Goal: Task Accomplishment & Management: Use online tool/utility

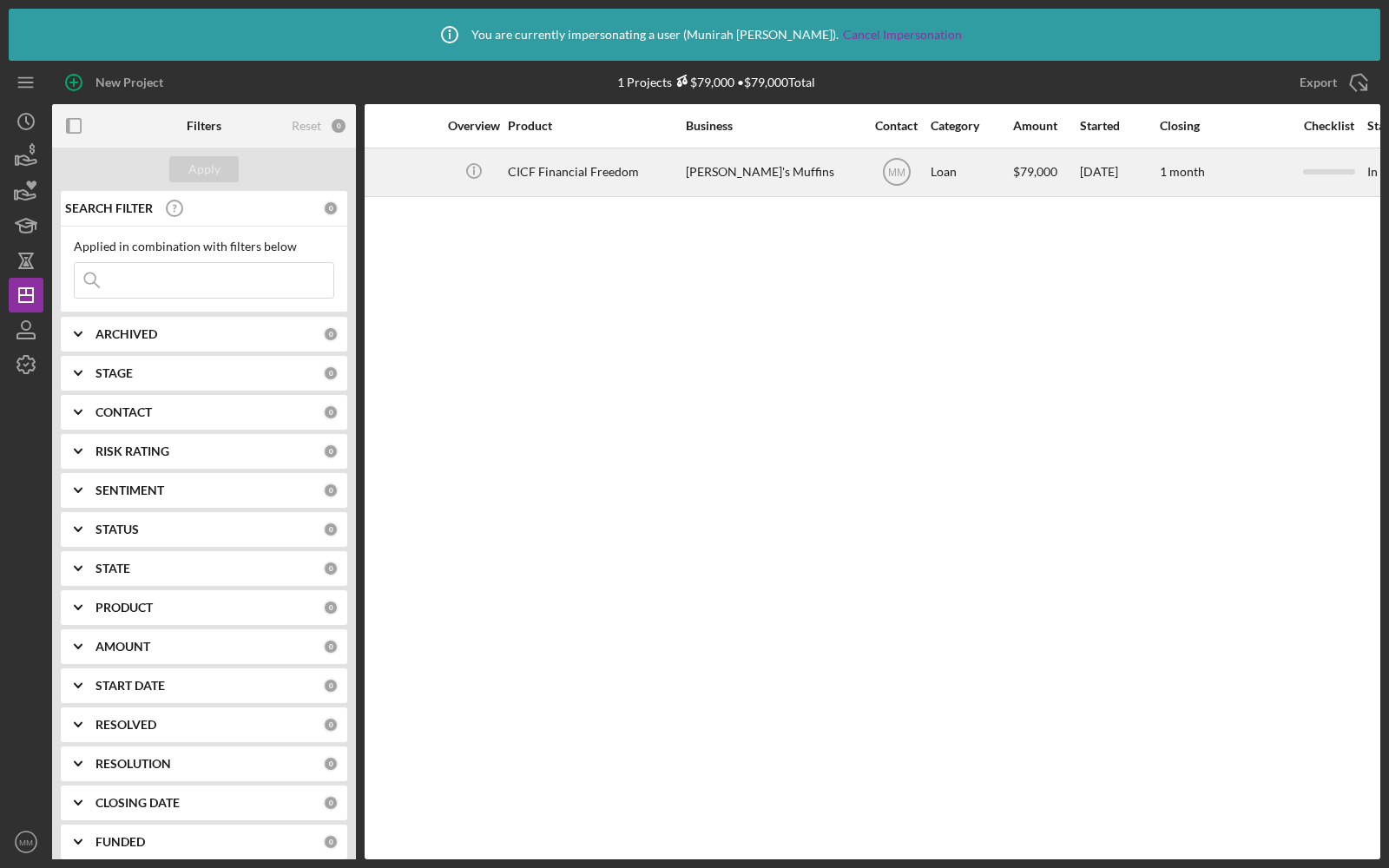
scroll to position [0, 78]
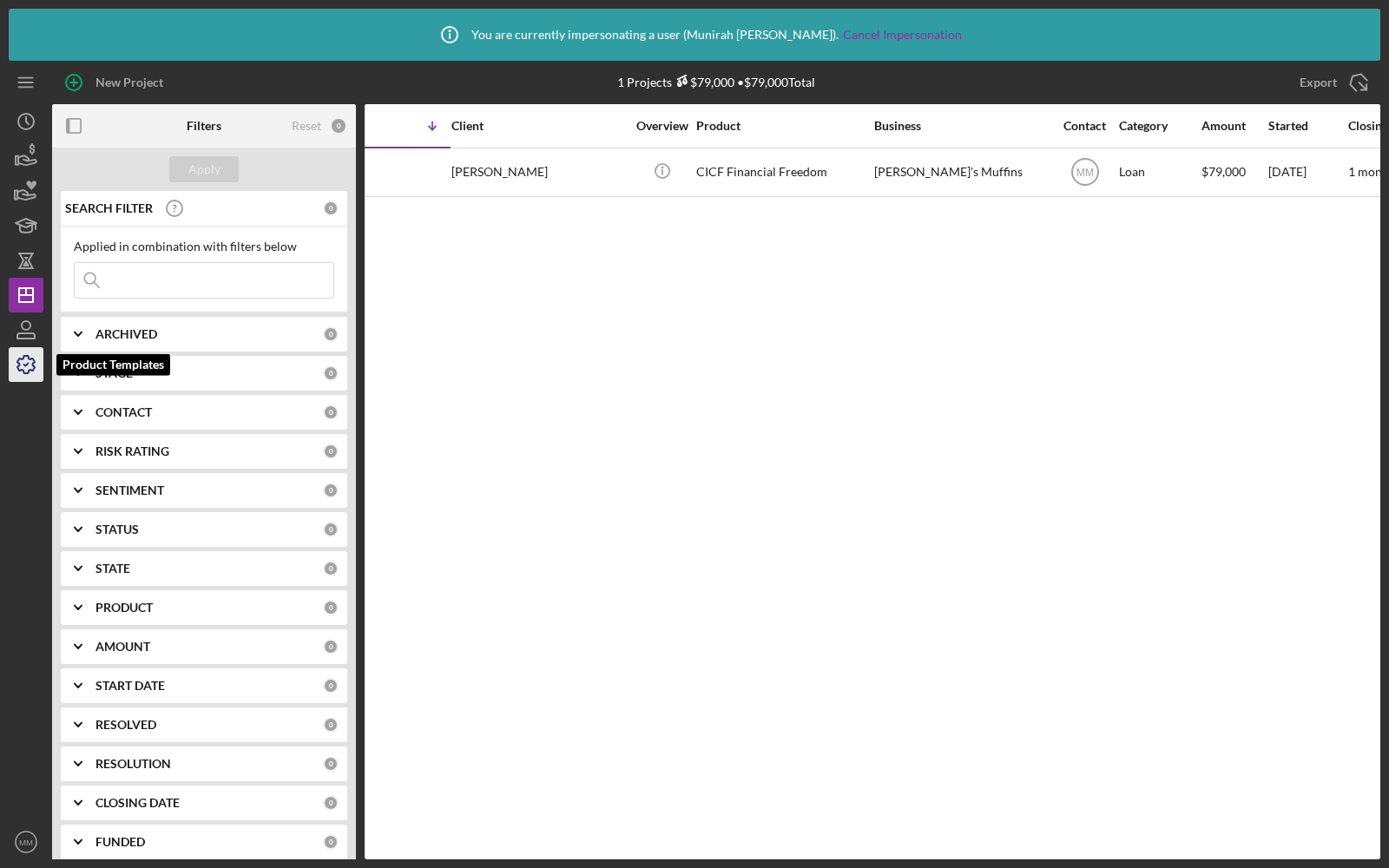
click at [25, 358] on icon "button" at bounding box center [26, 365] width 43 height 43
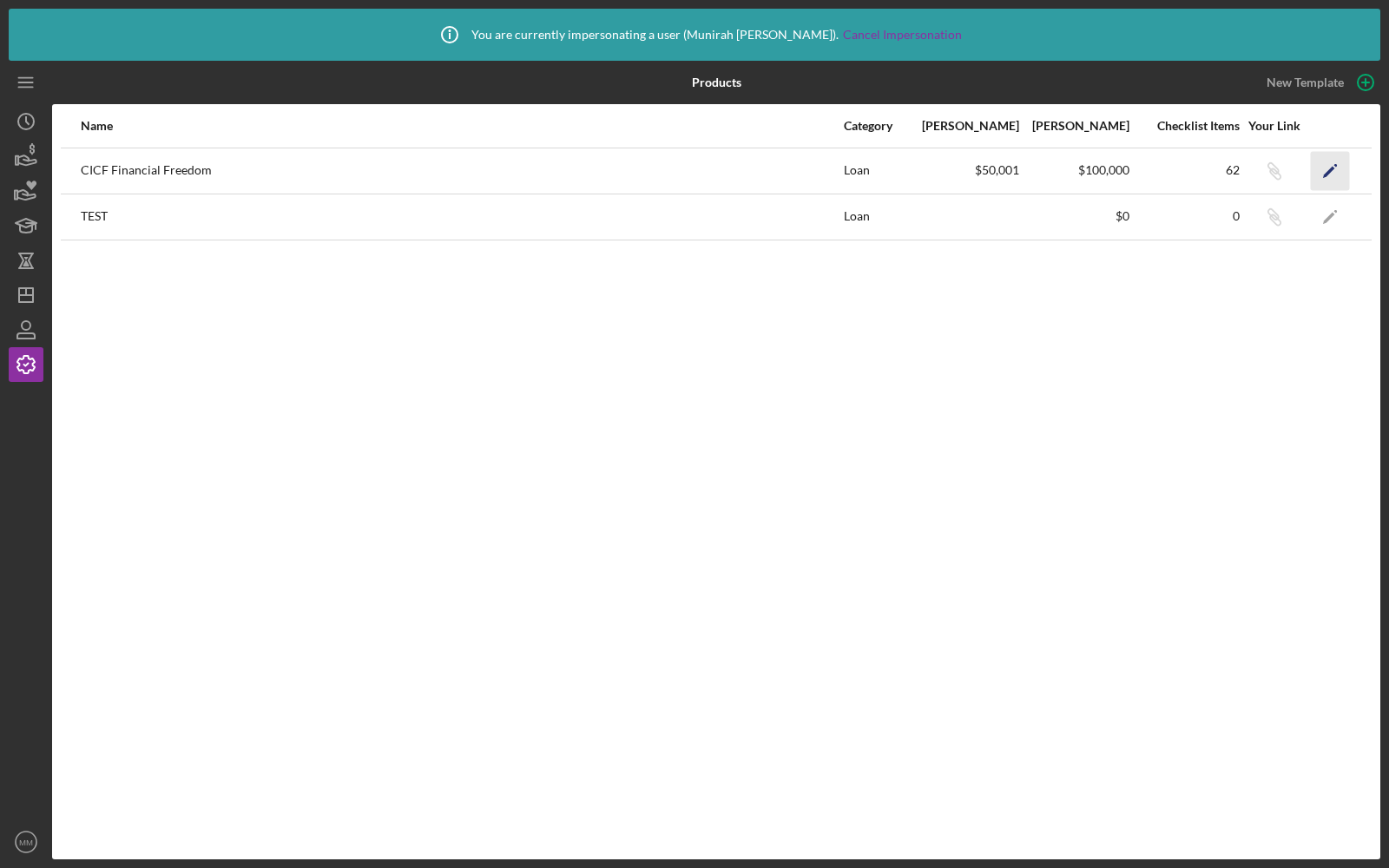
click at [1337, 172] on icon "Icon/Edit" at bounding box center [1330, 171] width 39 height 39
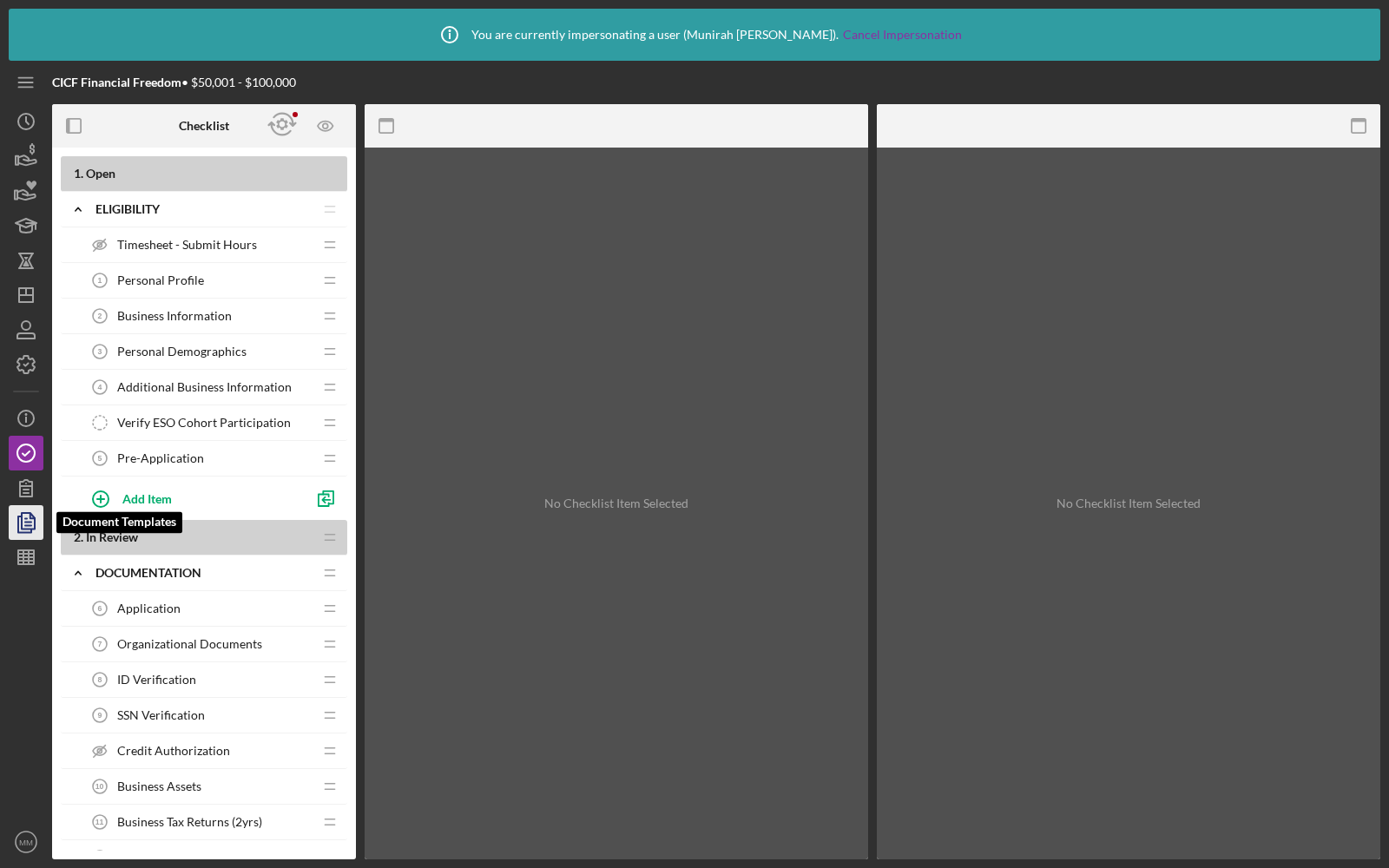
click at [30, 520] on icon "button" at bounding box center [26, 522] width 43 height 43
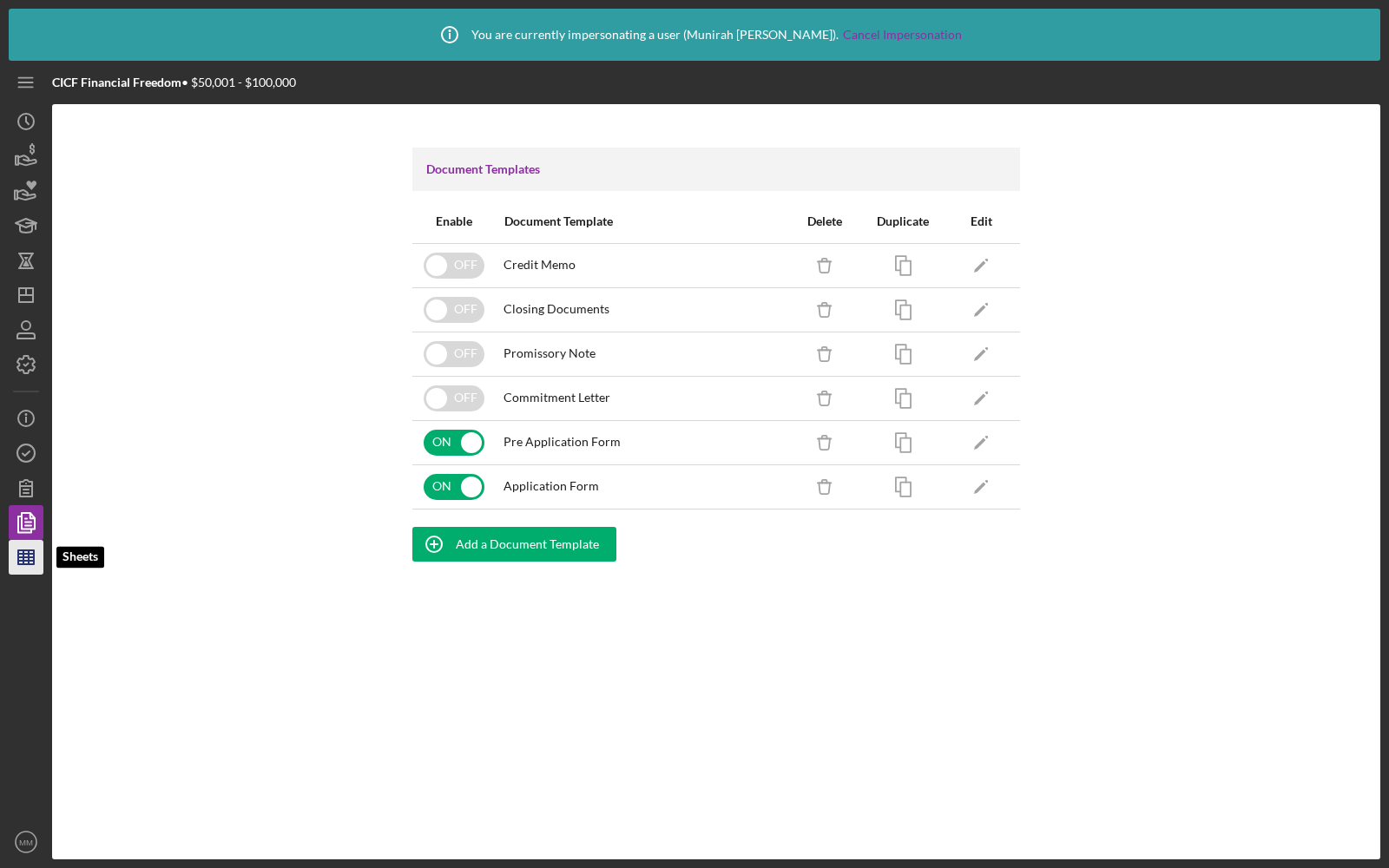
click at [32, 546] on icon "button" at bounding box center [26, 557] width 43 height 43
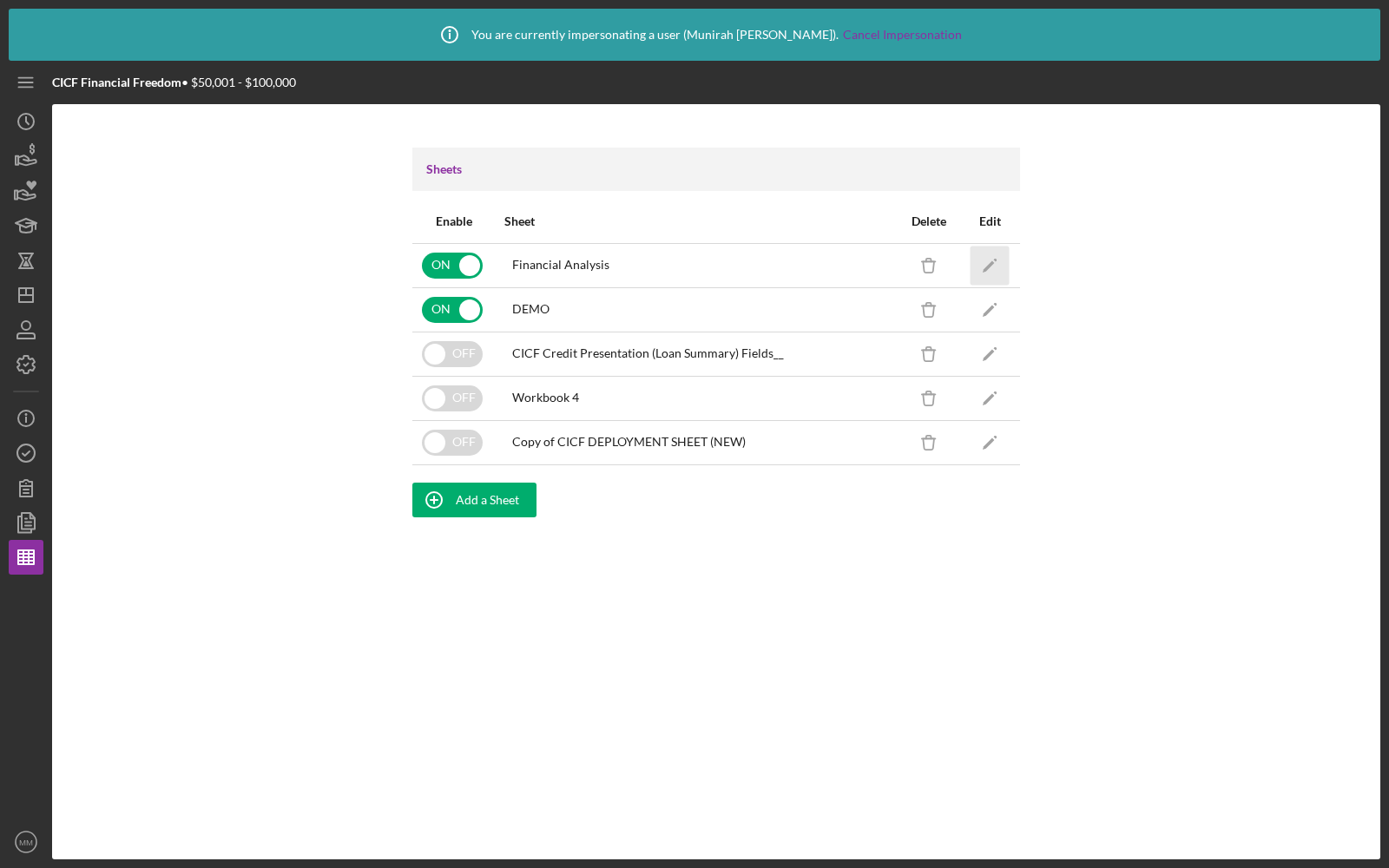
click at [995, 264] on icon "Icon/Edit" at bounding box center [990, 265] width 39 height 39
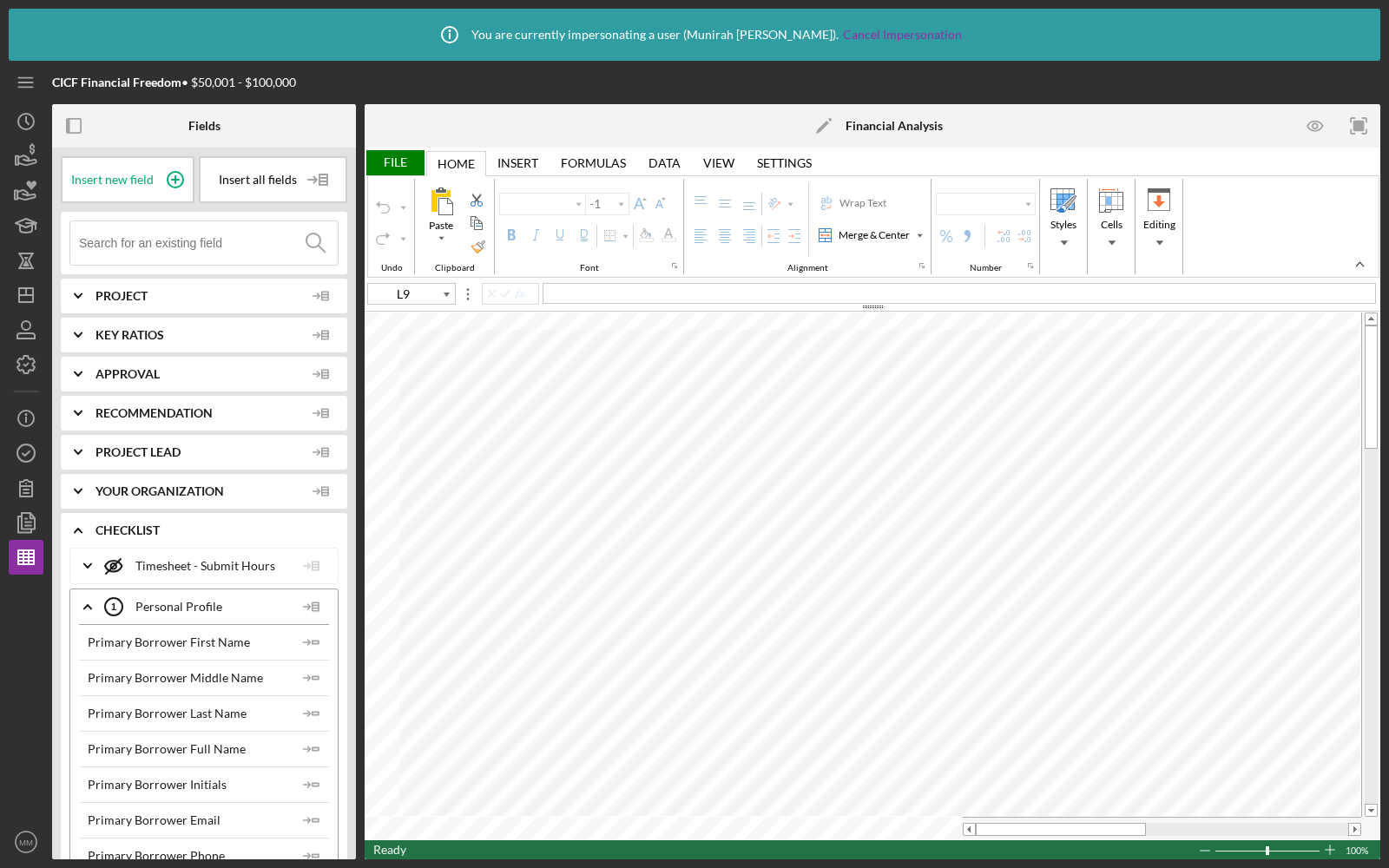
type input "Calibri"
type input "10"
click at [25, 558] on line "button" at bounding box center [25, 558] width 16 height 0
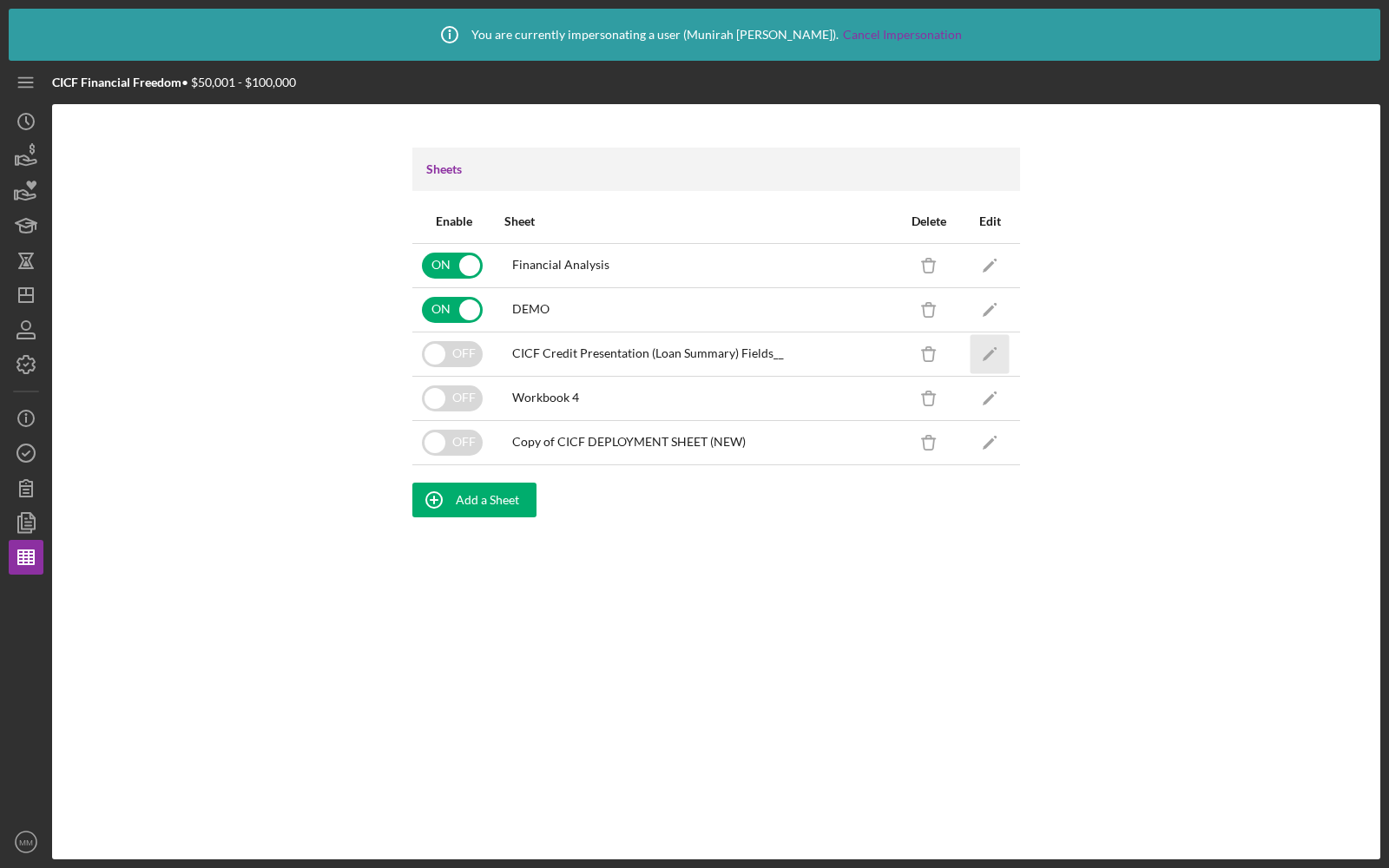
click at [983, 352] on icon "Icon/Edit" at bounding box center [990, 354] width 39 height 39
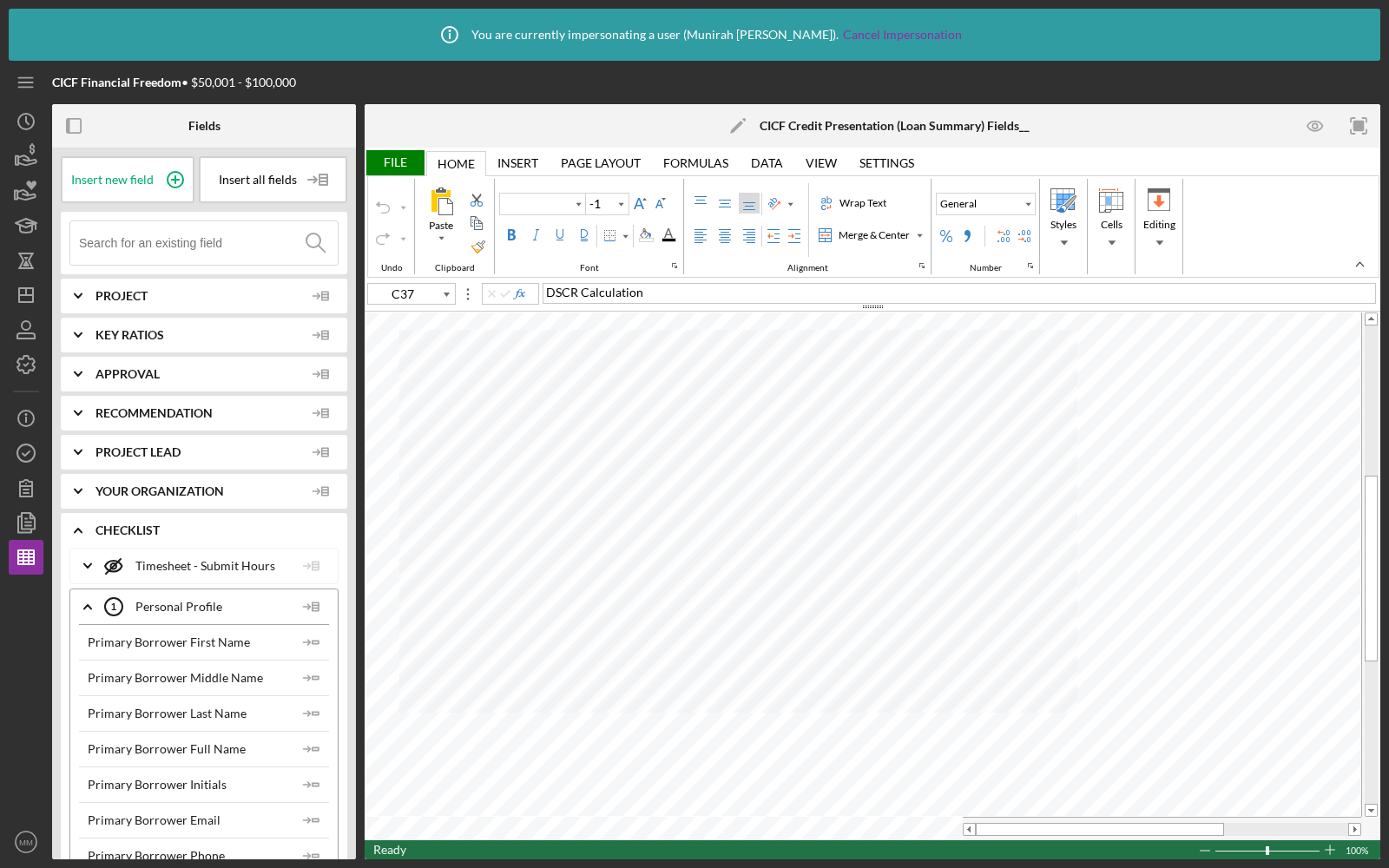
type input "Arial"
type input "9"
type input "A1"
type input "Calibri"
type input "11"
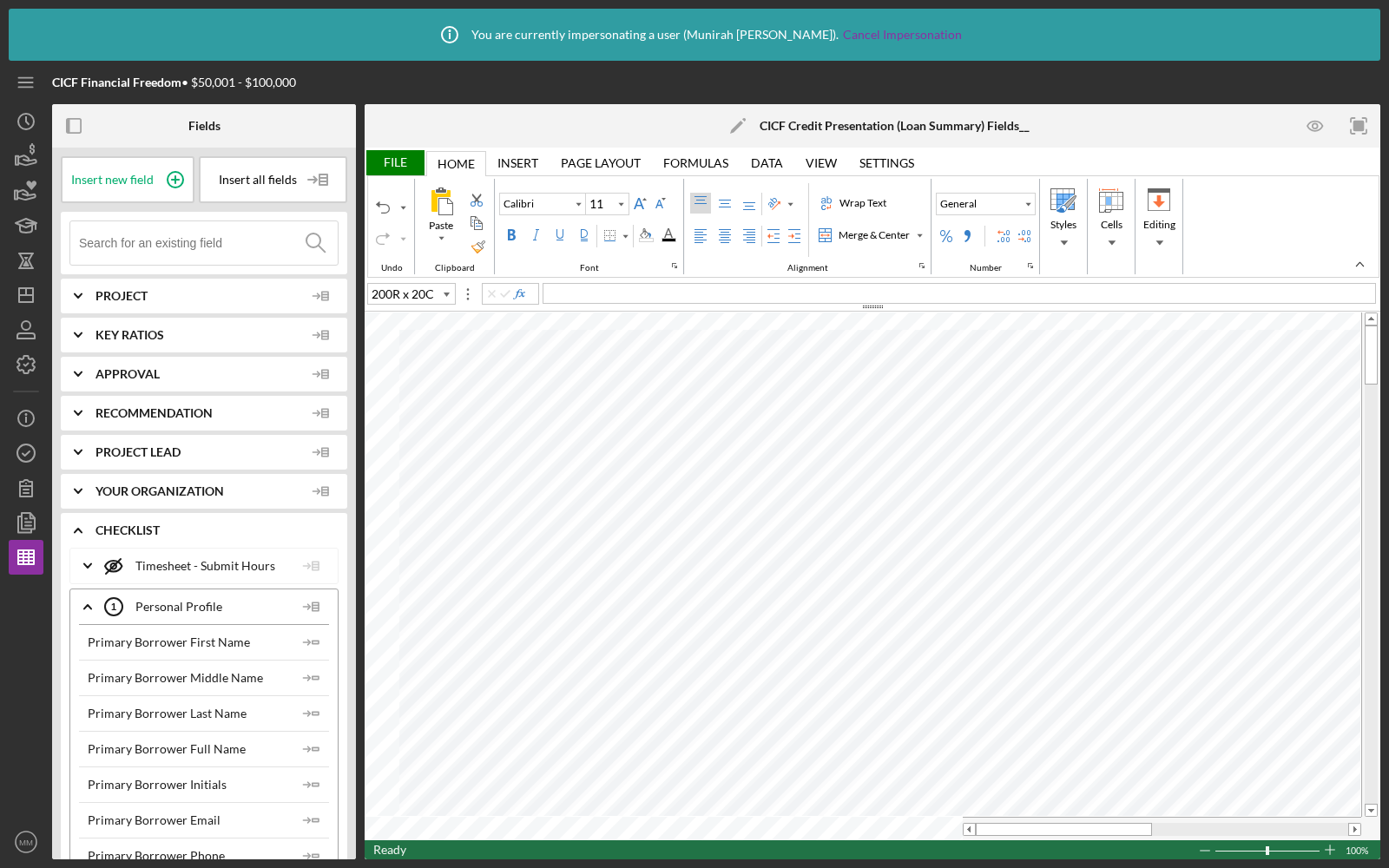
type input "A1"
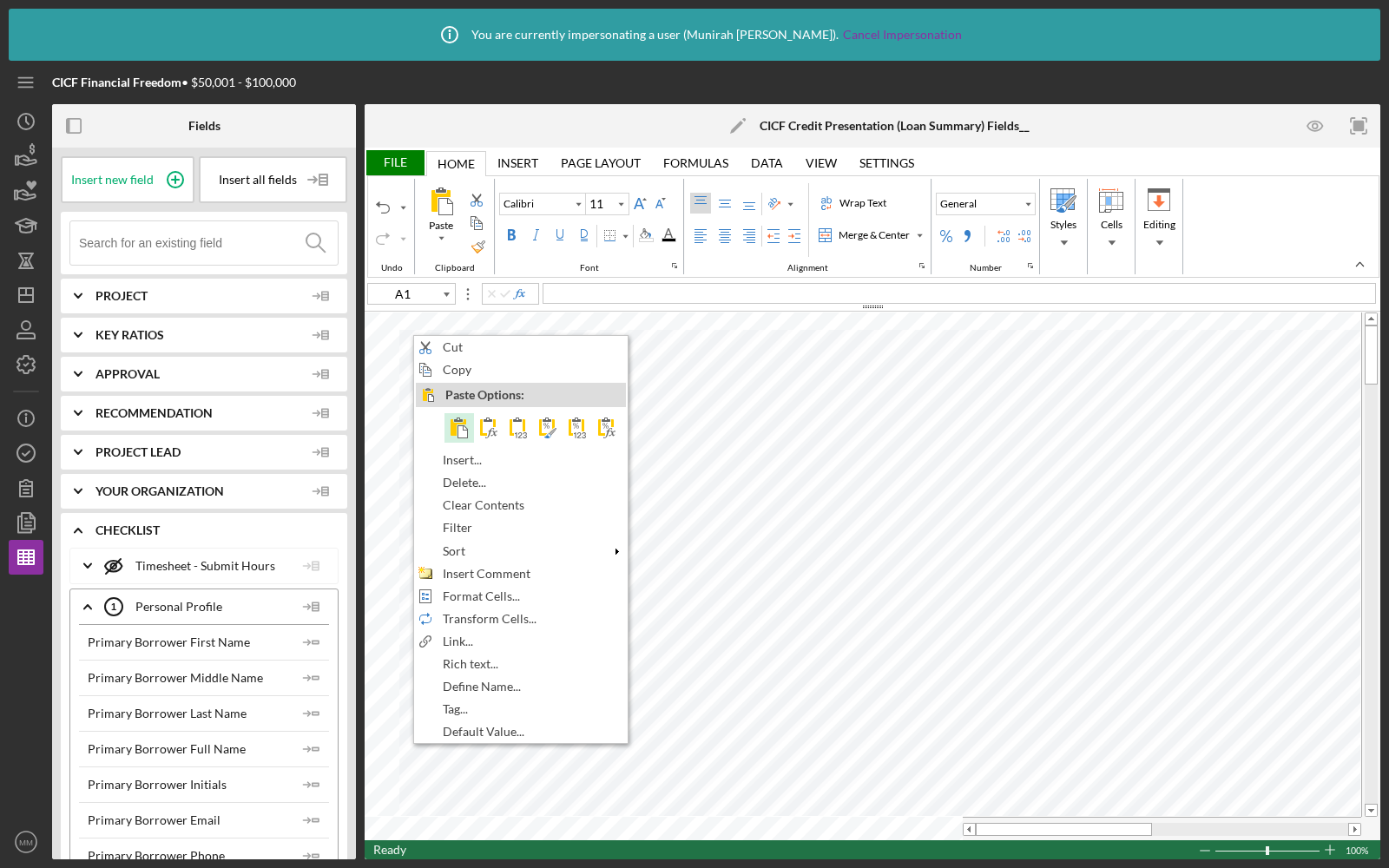
click at [463, 427] on span at bounding box center [459, 427] width 21 height 21
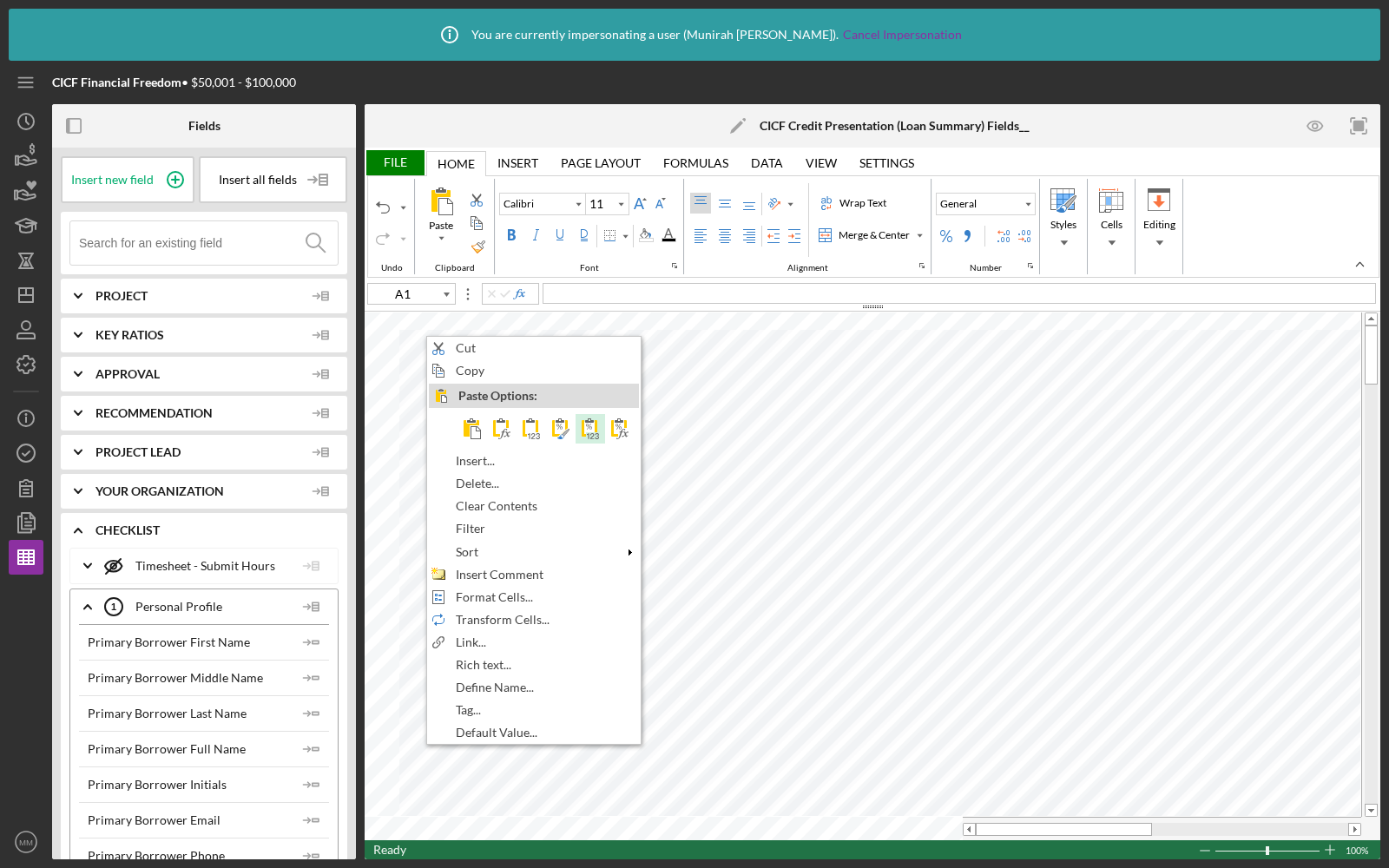
click at [591, 425] on span at bounding box center [590, 428] width 21 height 21
click at [595, 434] on span at bounding box center [592, 435] width 21 height 21
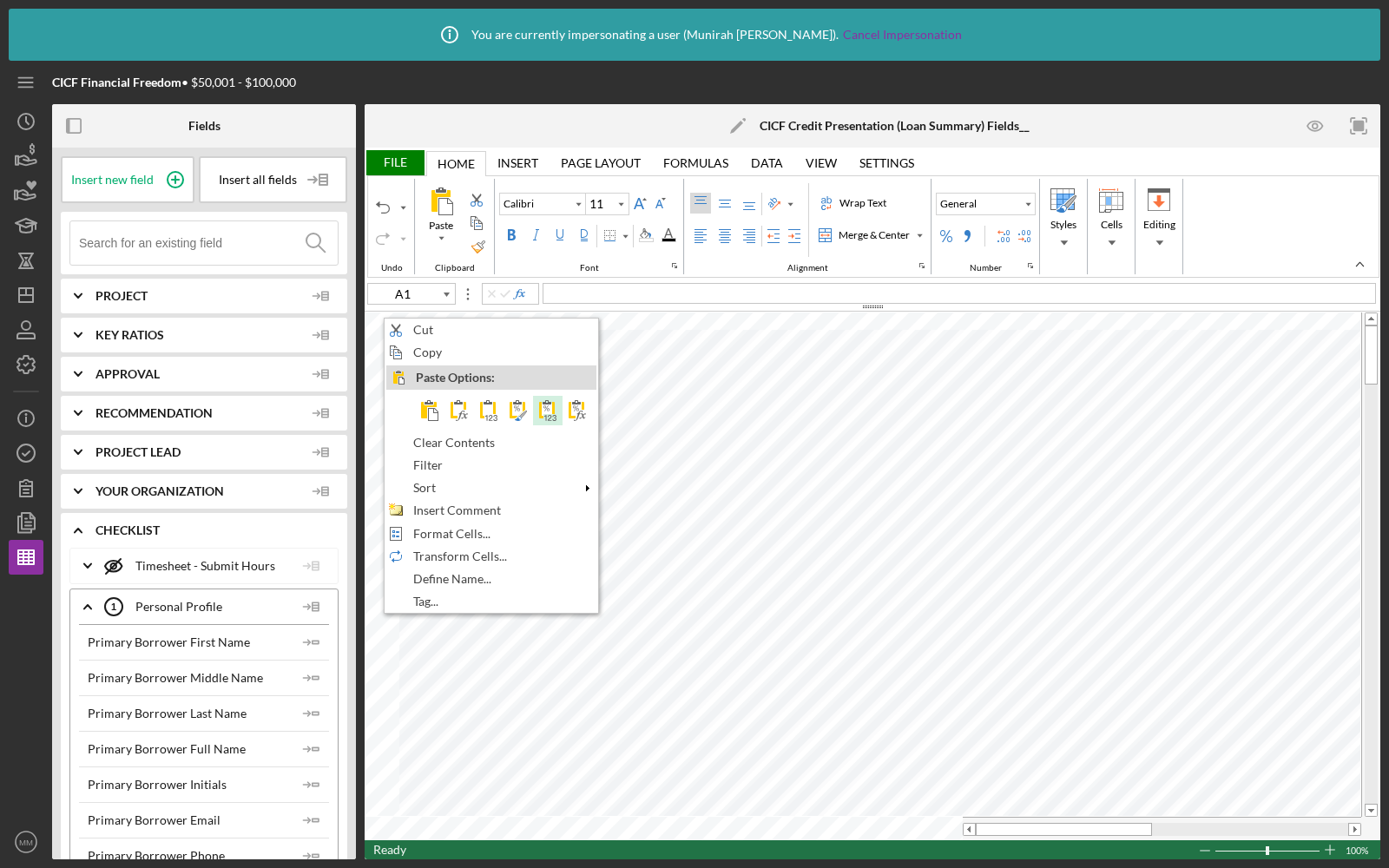
click at [538, 403] on span at bounding box center [547, 411] width 21 height 21
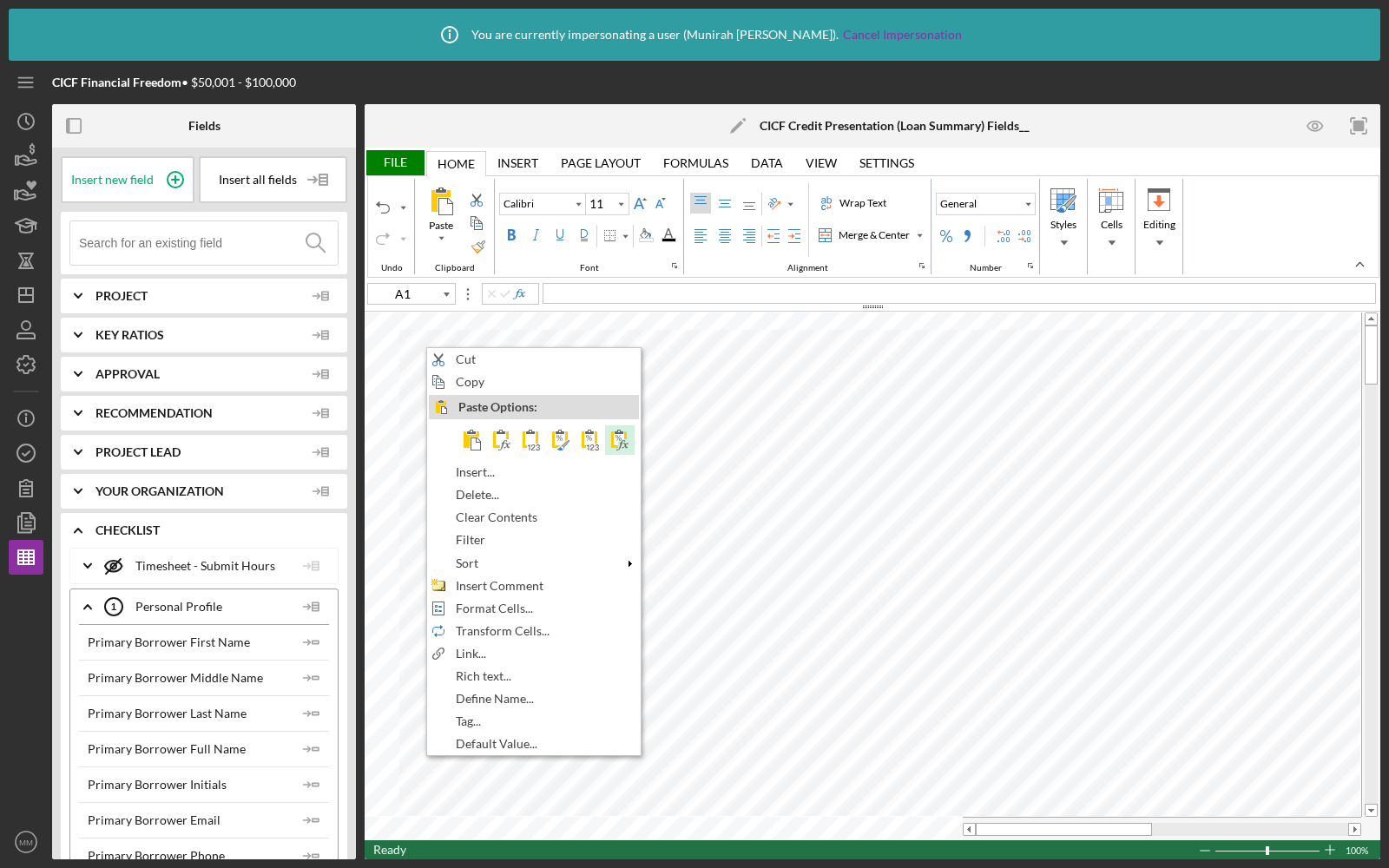
click at [609, 435] on span at bounding box center [620, 440] width 21 height 21
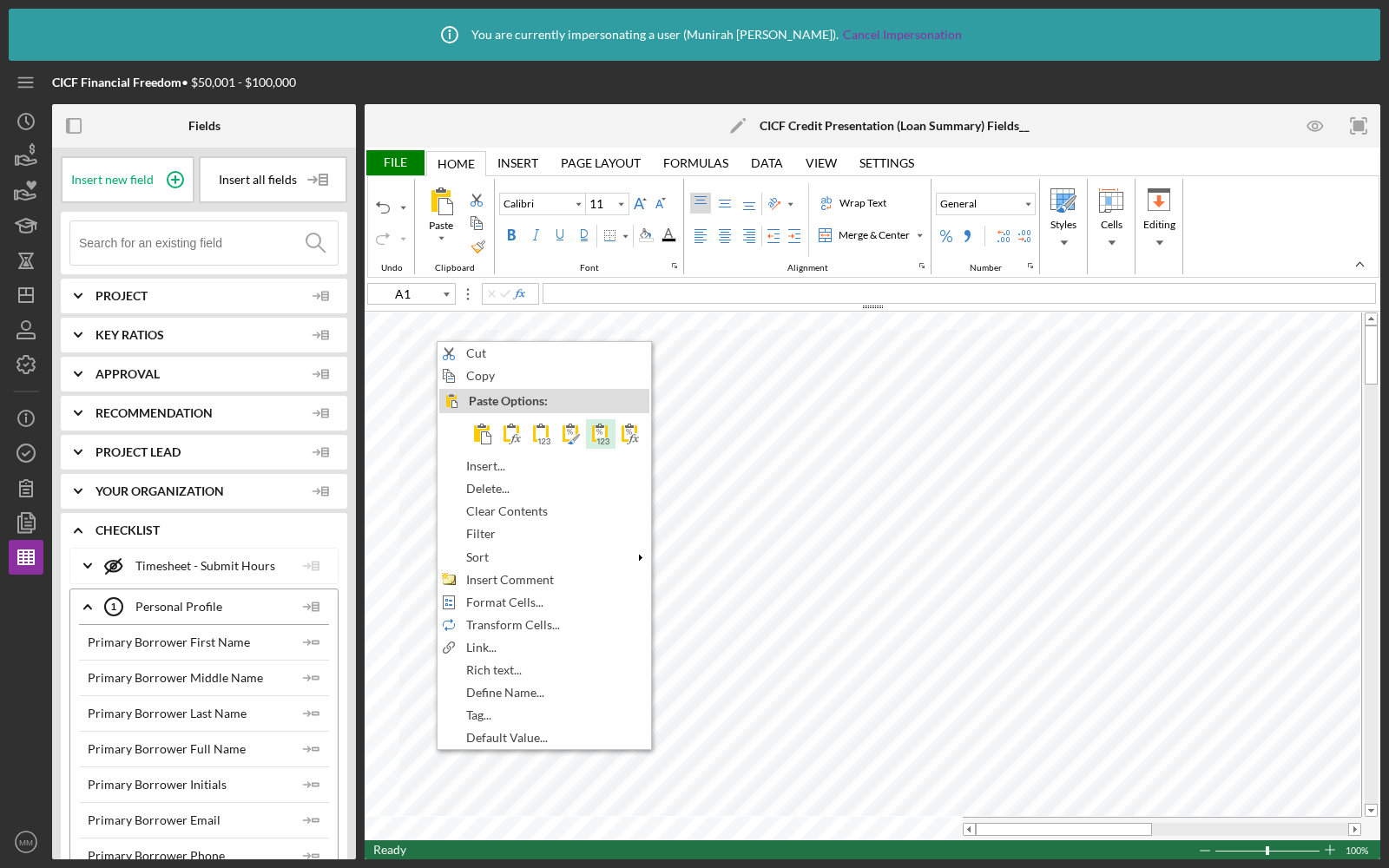
click at [593, 425] on span at bounding box center [601, 434] width 21 height 21
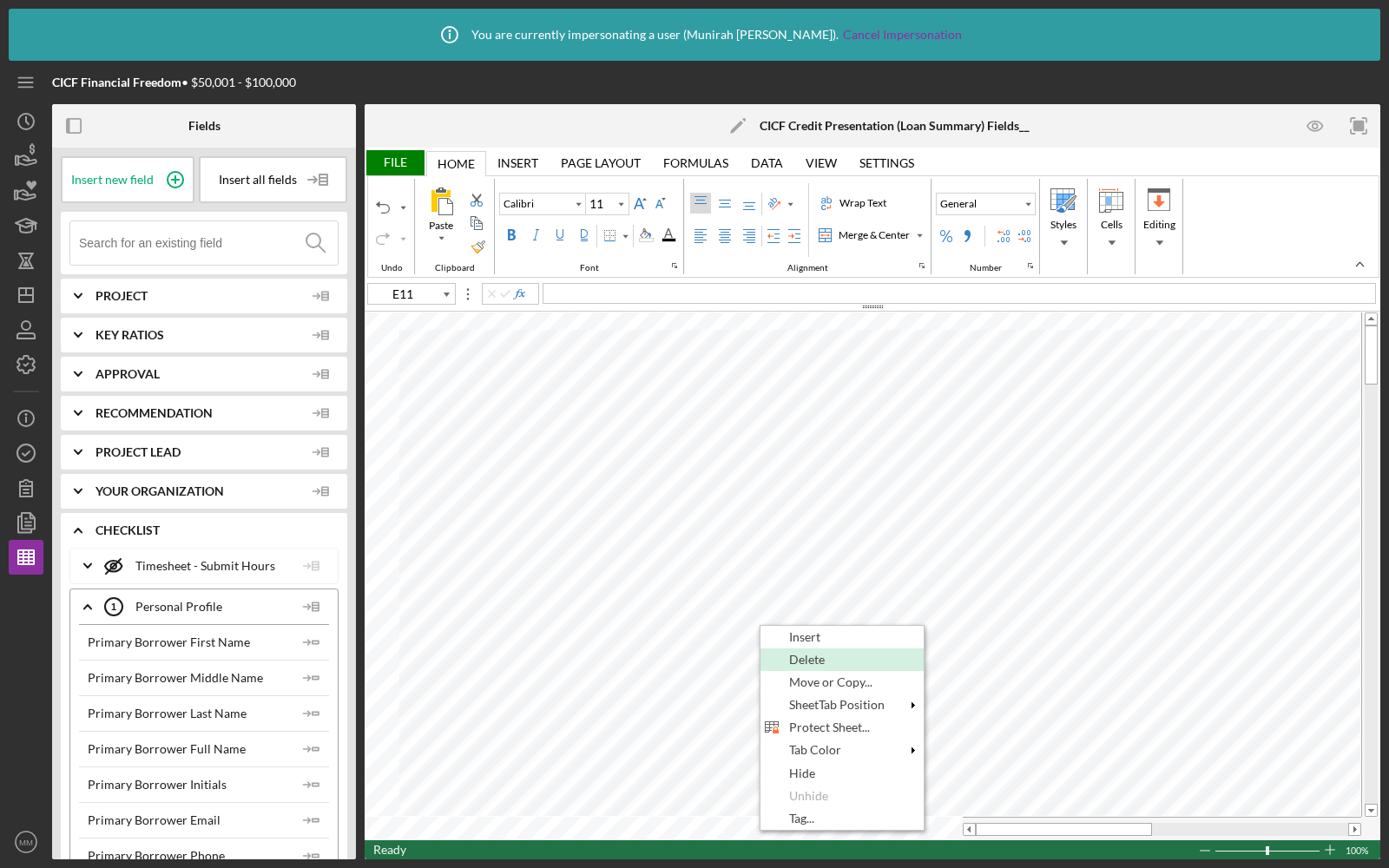
click at [832, 663] on span "Delete" at bounding box center [816, 659] width 55 height 14
type input "A15"
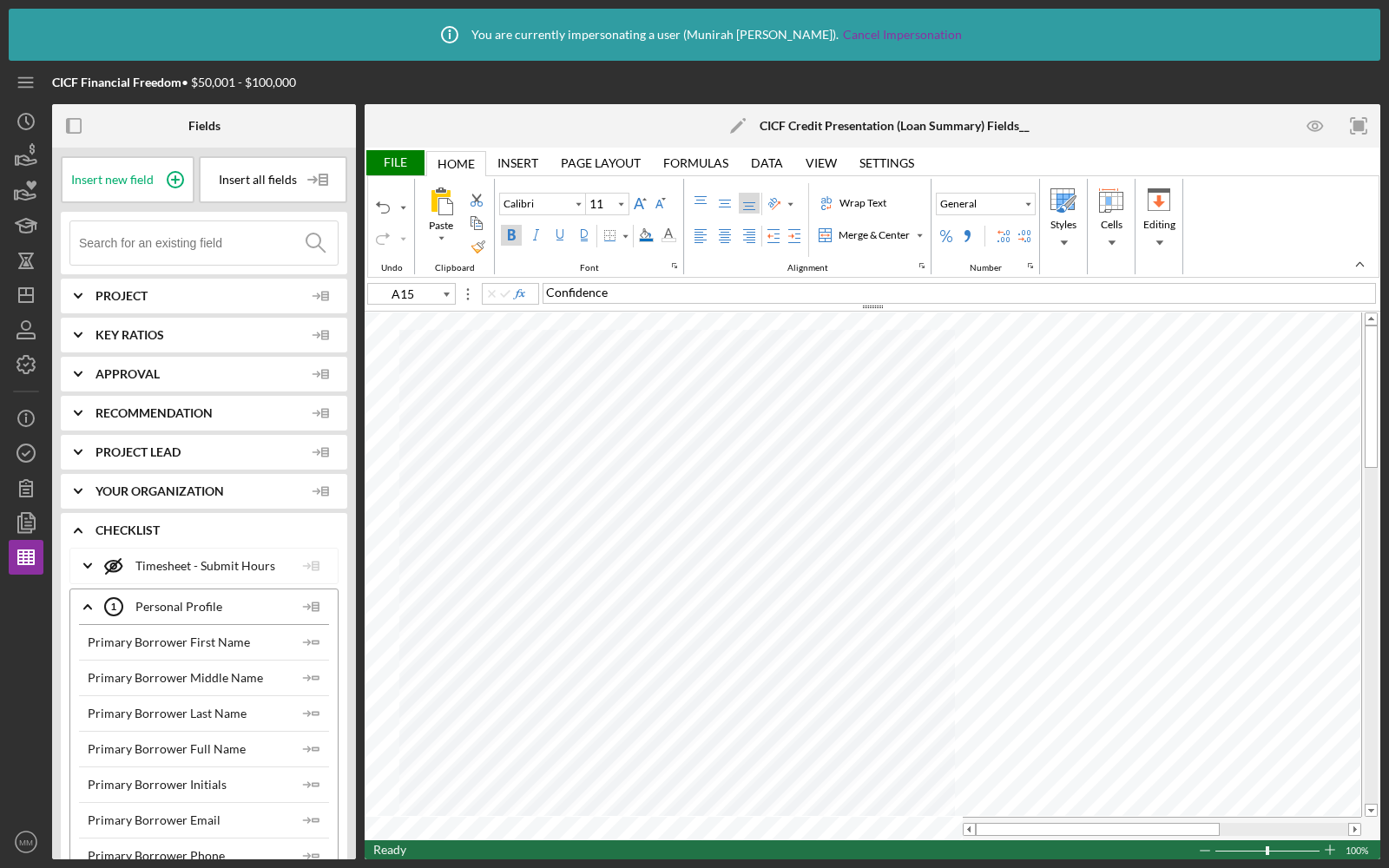
type input "12"
click at [27, 562] on icon "button" at bounding box center [26, 557] width 43 height 43
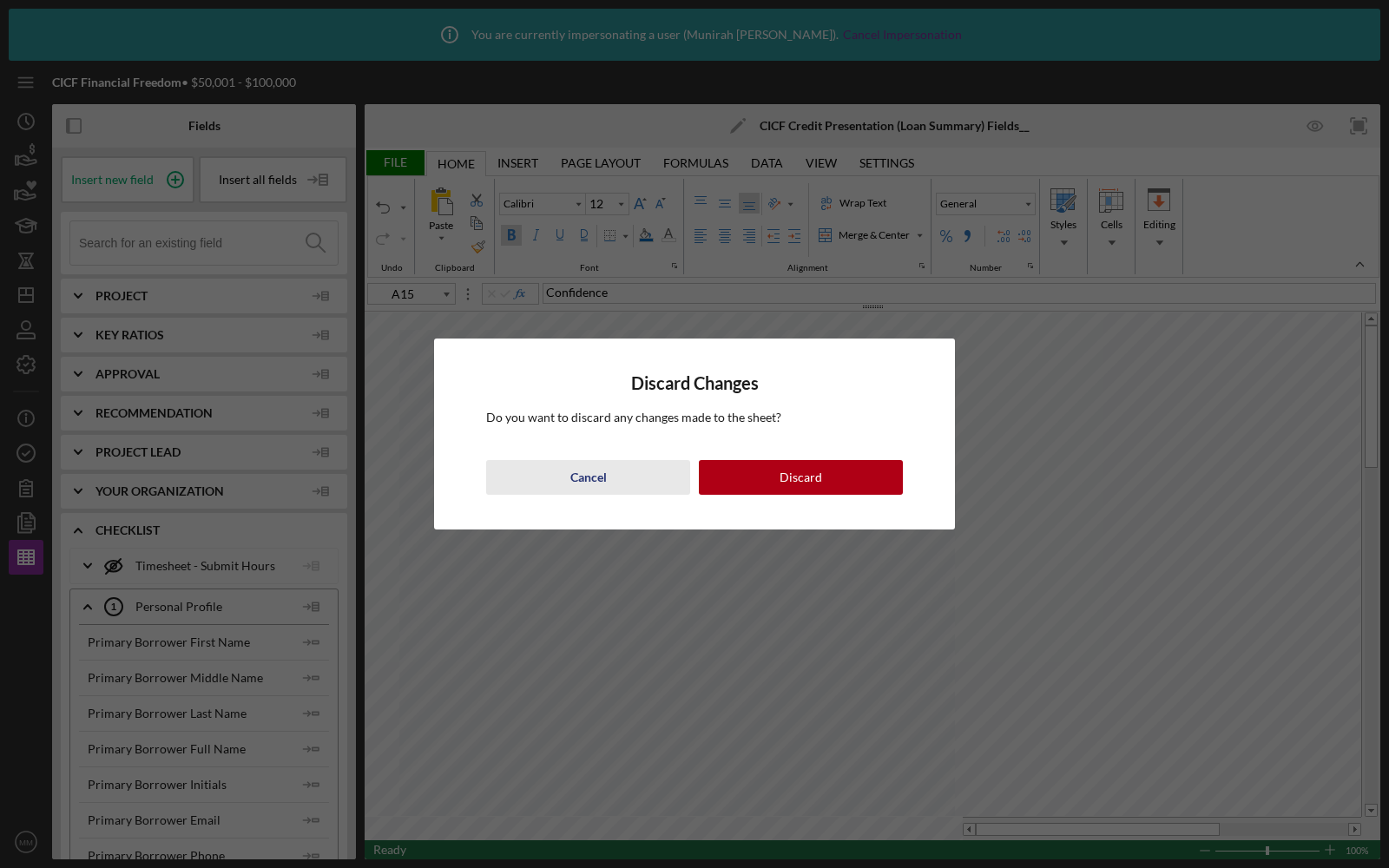
click at [587, 482] on div "Cancel" at bounding box center [588, 477] width 37 height 35
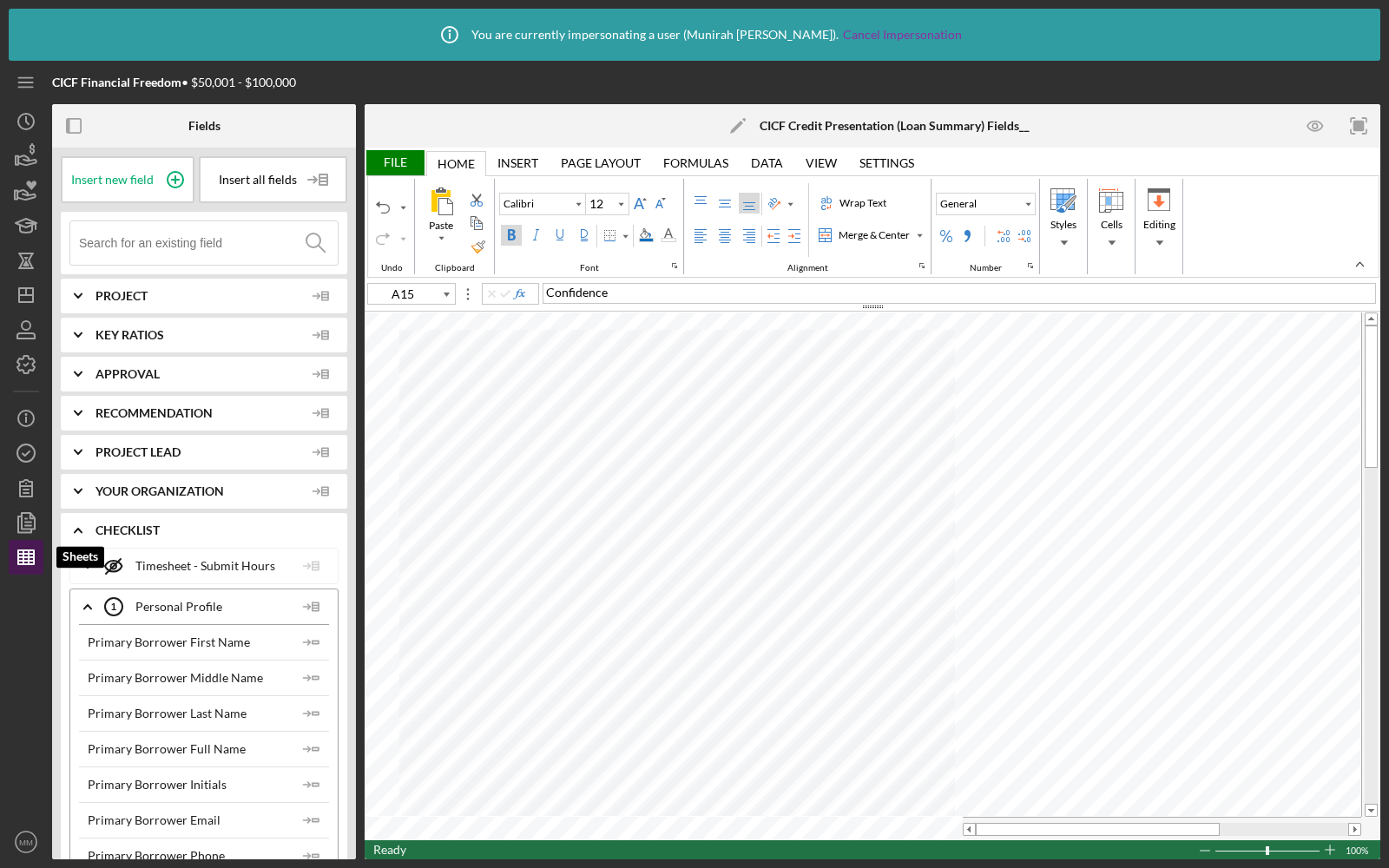
click at [34, 564] on polygon "button" at bounding box center [25, 557] width 16 height 14
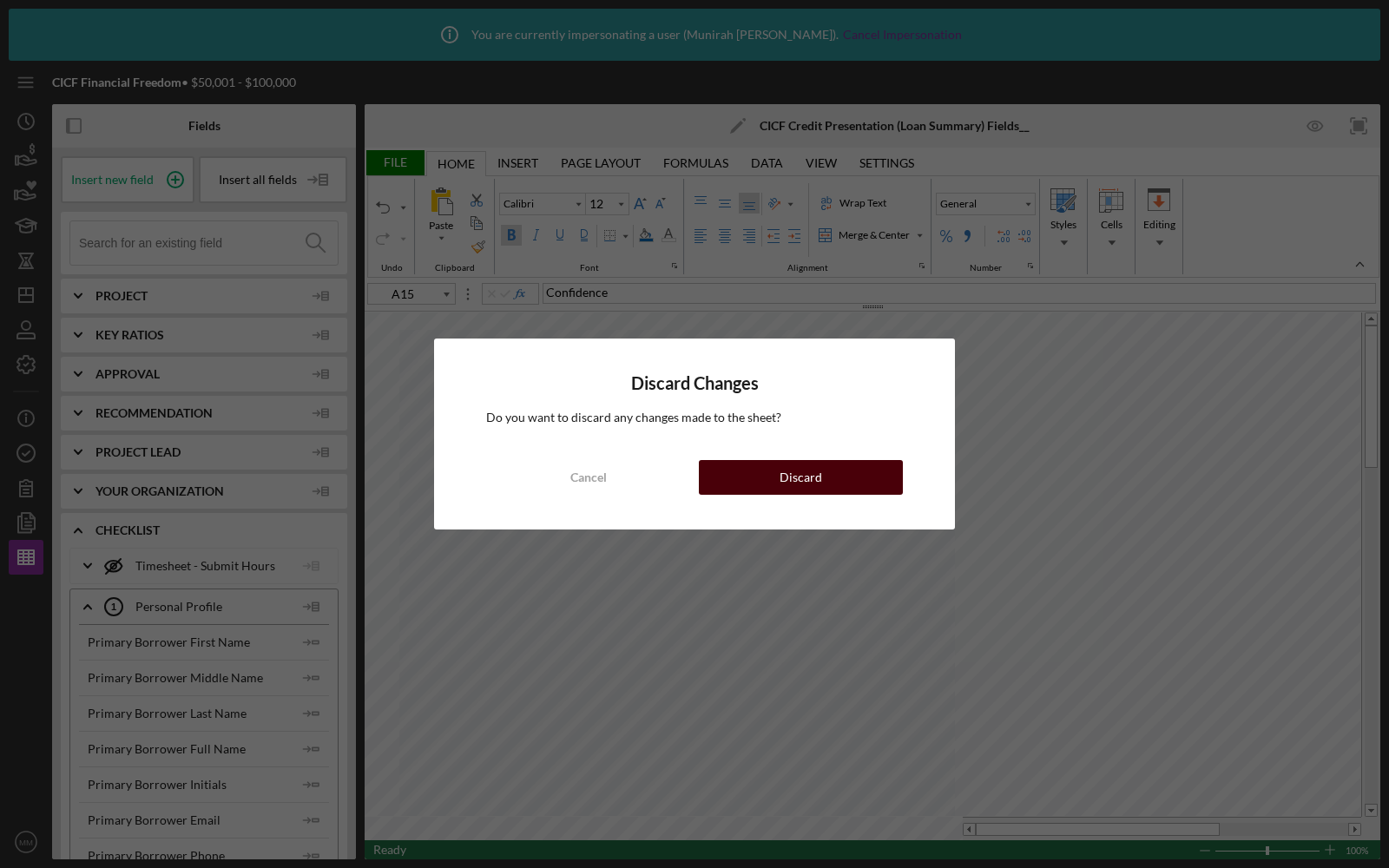
click at [823, 474] on button "Discard" at bounding box center [800, 477] width 204 height 35
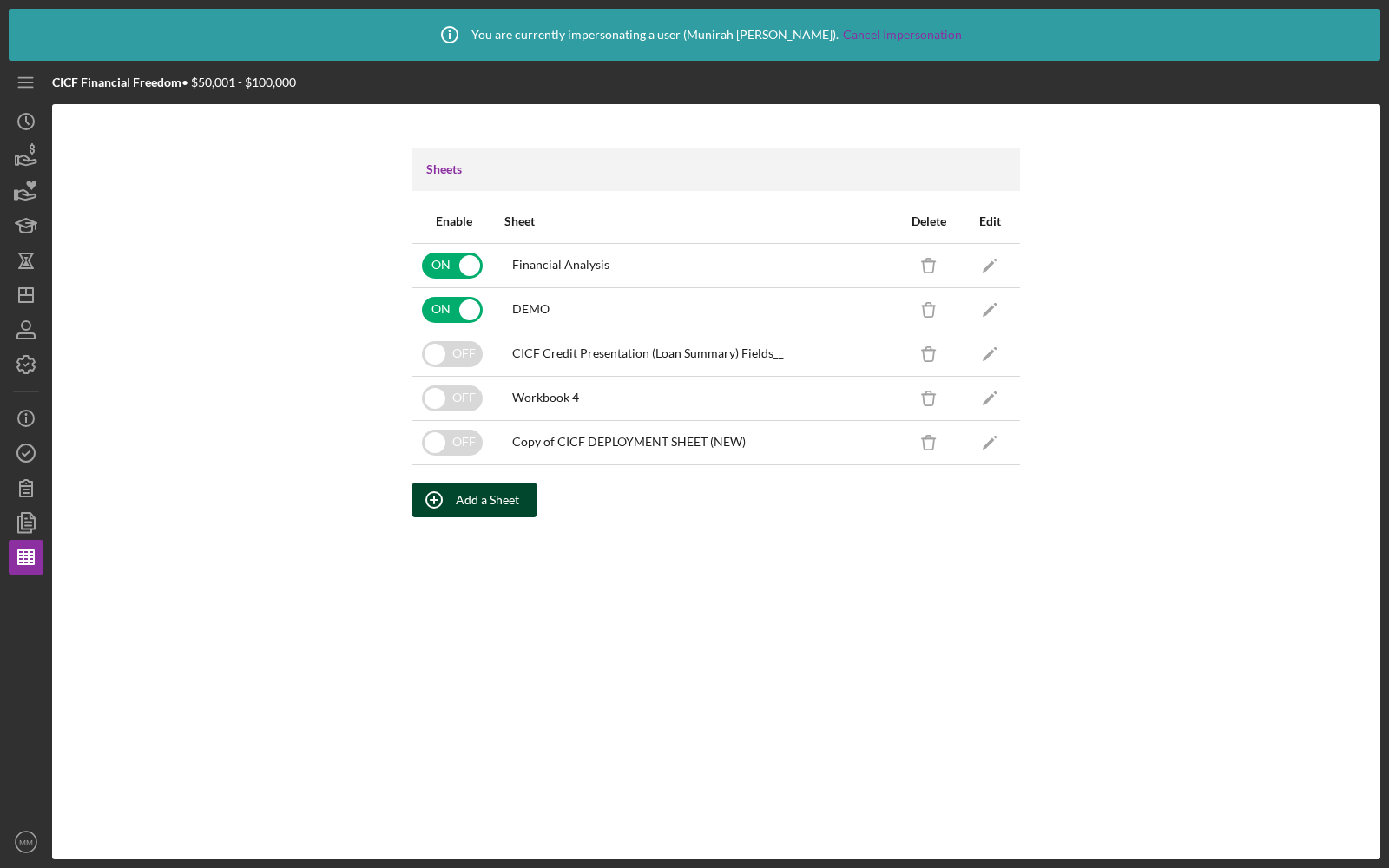
click at [494, 494] on div "Add a Sheet" at bounding box center [487, 500] width 64 height 35
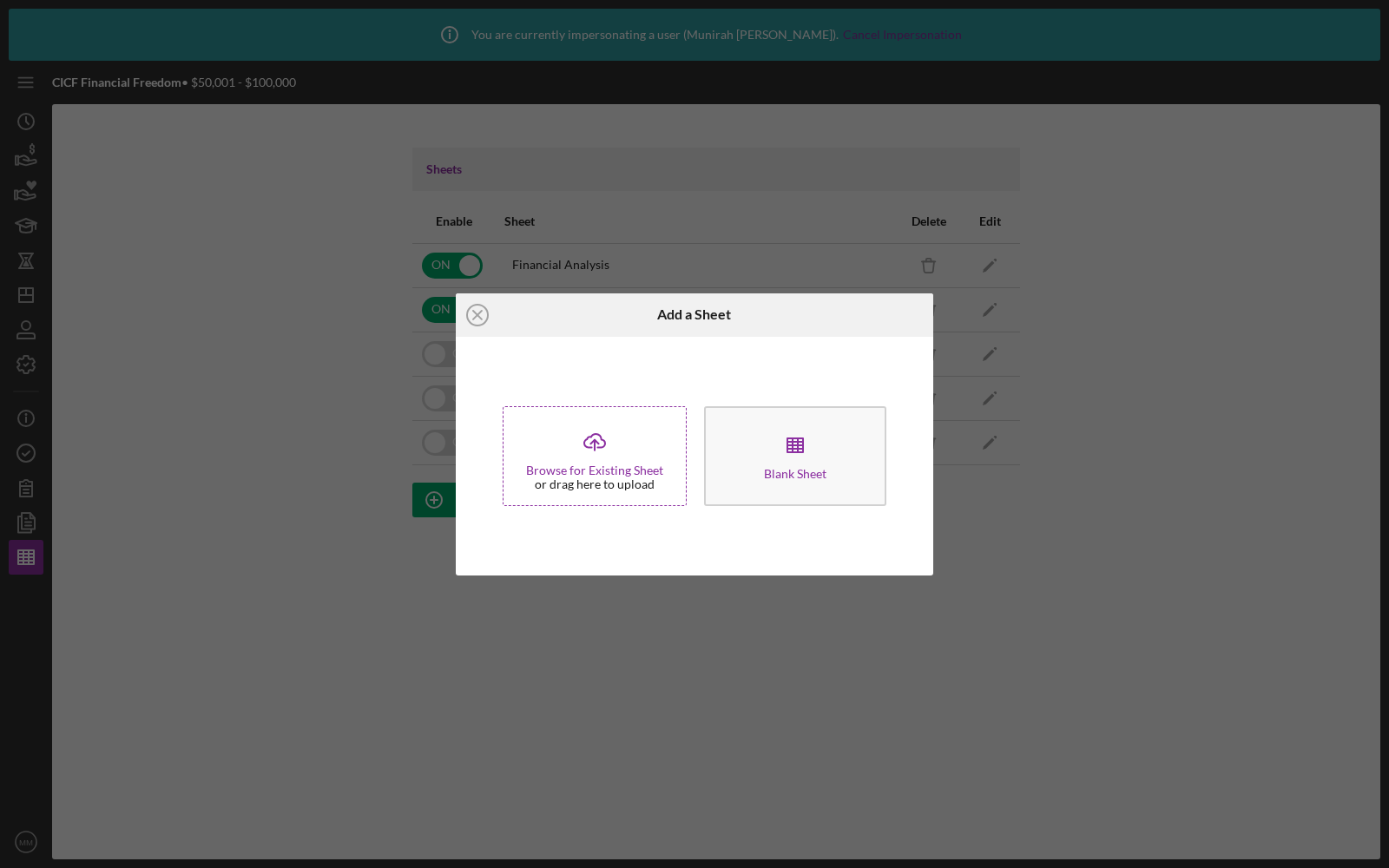
click at [626, 464] on div "Browse for Existing Sheet" at bounding box center [594, 471] width 137 height 14
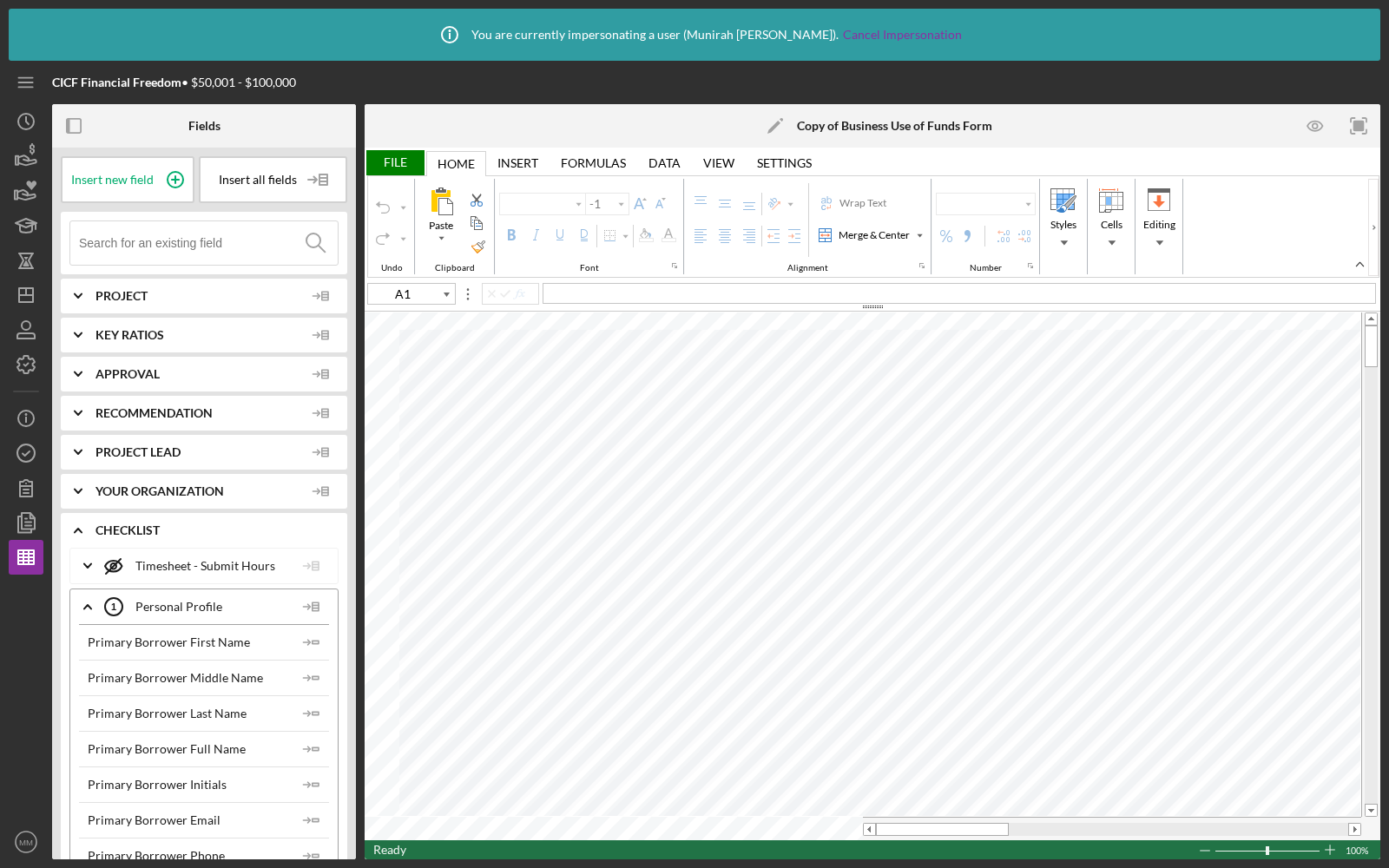
type input "Arial"
type input "14"
click at [769, 125] on icon "Icon/Edit" at bounding box center [775, 126] width 43 height 43
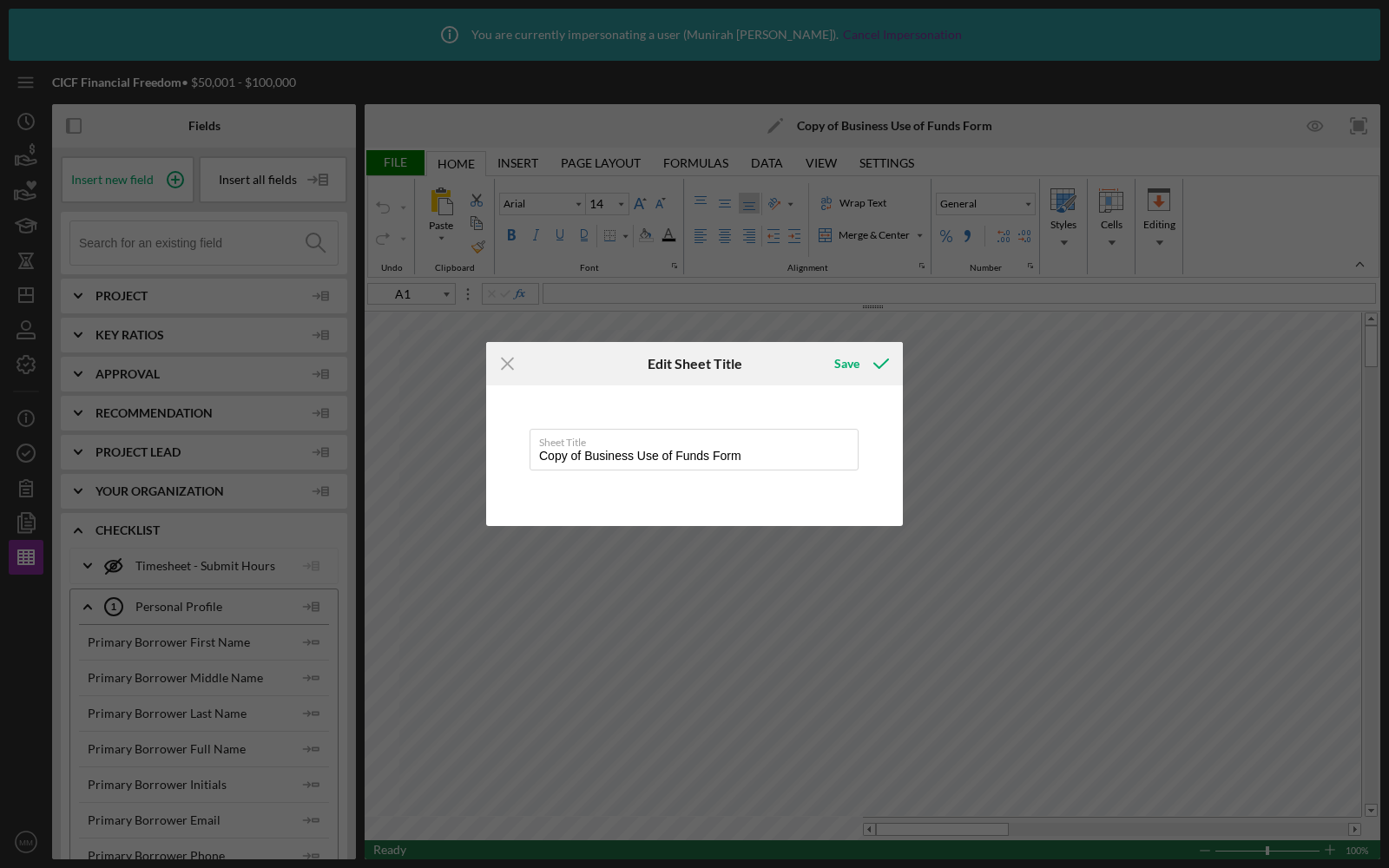
drag, startPoint x: 585, startPoint y: 455, endPoint x: 511, endPoint y: 452, distance: 74.1
click at [513, 452] on div "Sheet Title Copy of Business Use of Funds Form" at bounding box center [694, 456] width 417 height 141
click at [721, 455] on input "Business Use of Funds Form" at bounding box center [694, 449] width 329 height 41
click at [842, 362] on div "Save" at bounding box center [846, 363] width 25 height 35
type input "Business Use of Funds"
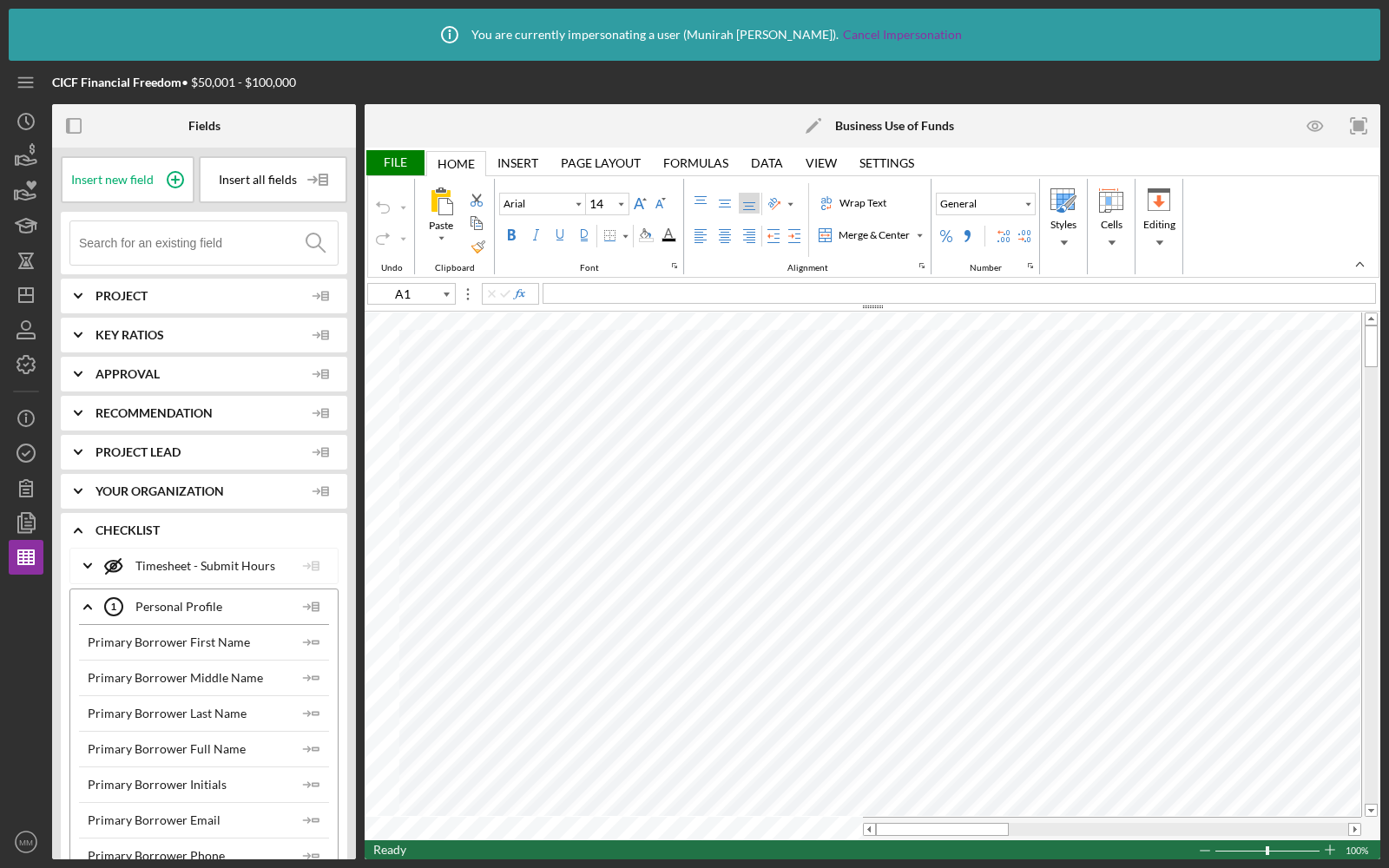
type input "Avenir"
type input "25"
type input "B4"
type input "Lato"
type input "12"
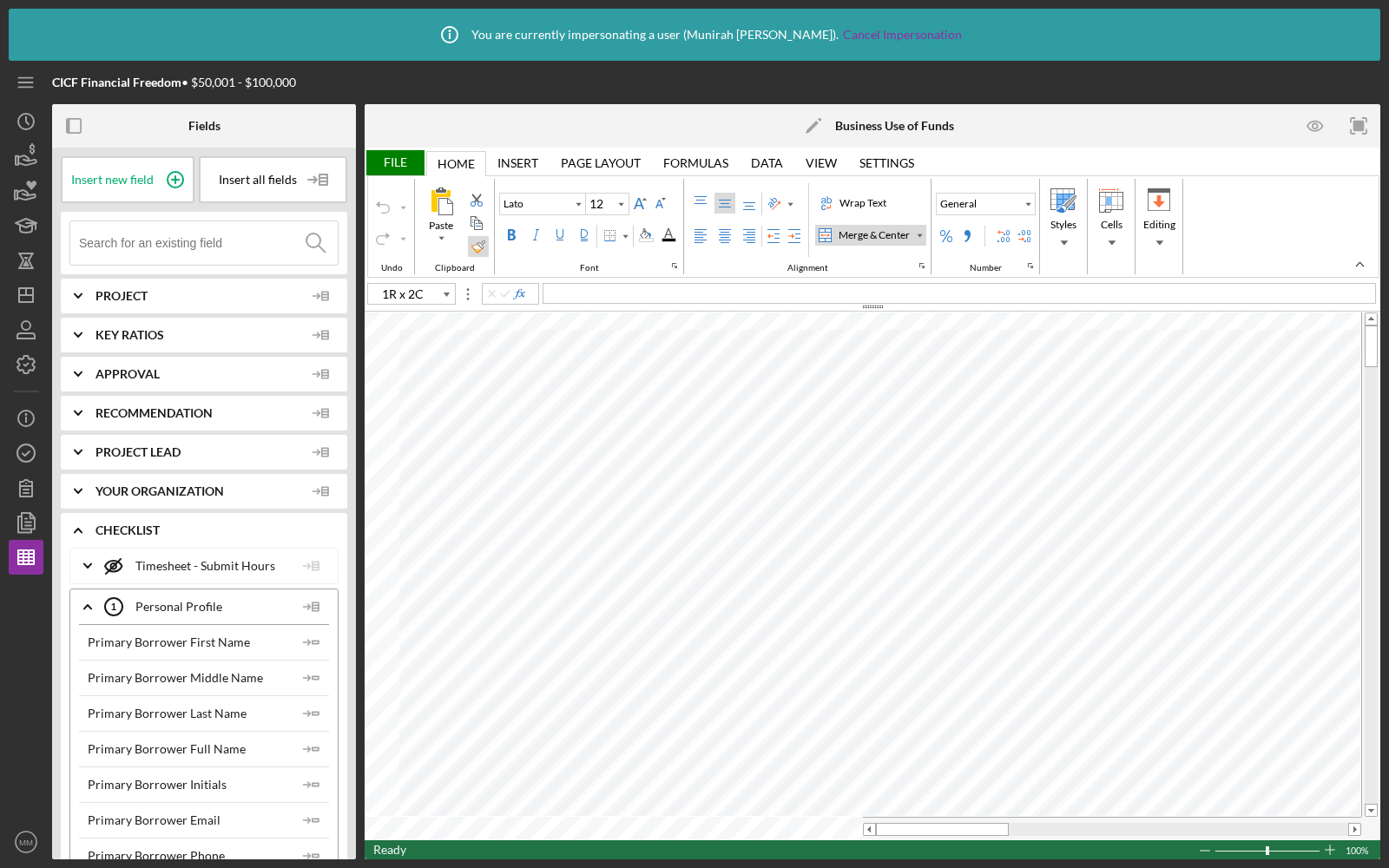
type input "E4"
click at [117, 245] on input at bounding box center [208, 243] width 259 height 43
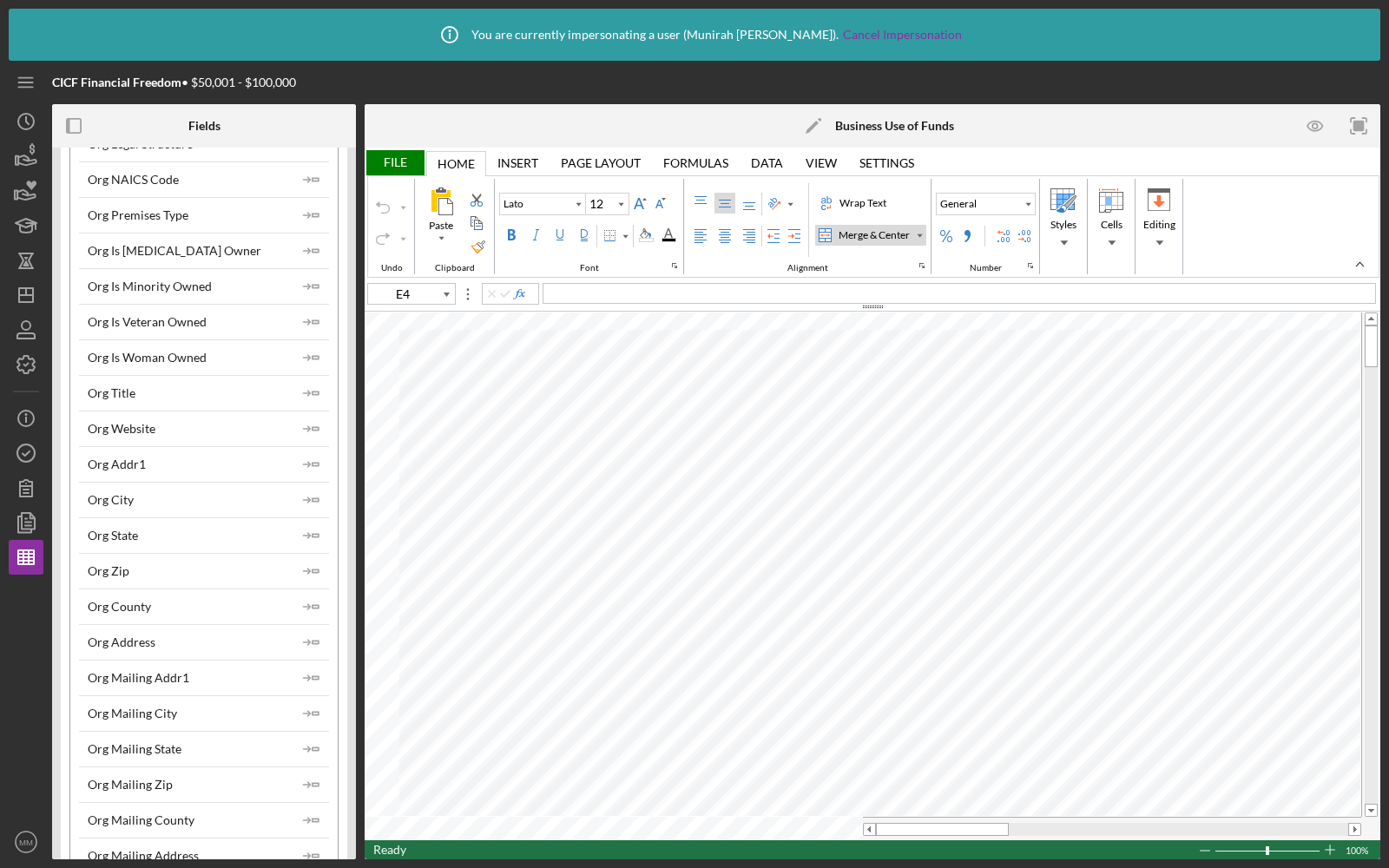
scroll to position [926, 0]
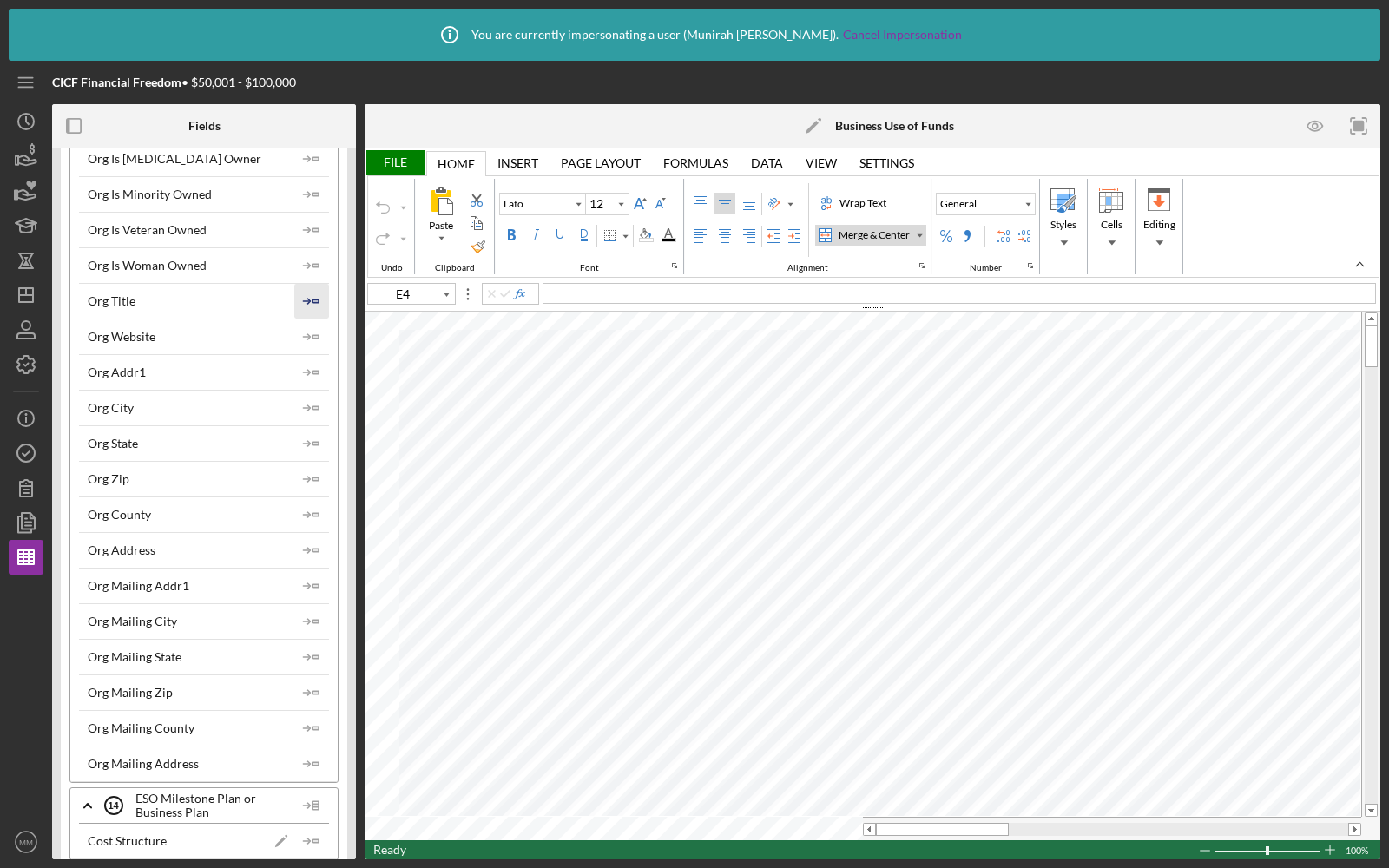
type input "org"
click at [306, 286] on icon "Icon/Insert Field" at bounding box center [311, 301] width 35 height 35
type input "E5"
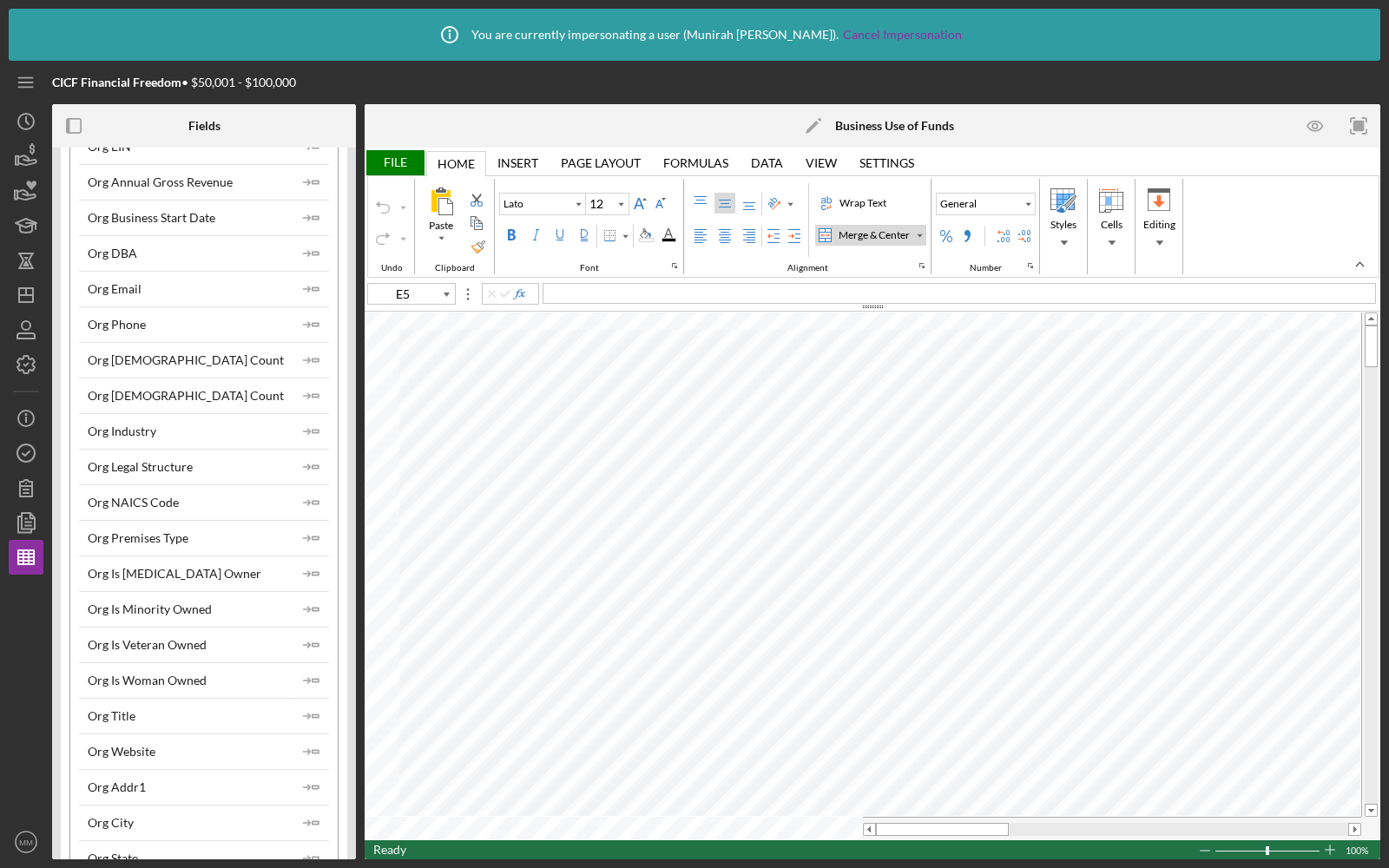
scroll to position [0, 0]
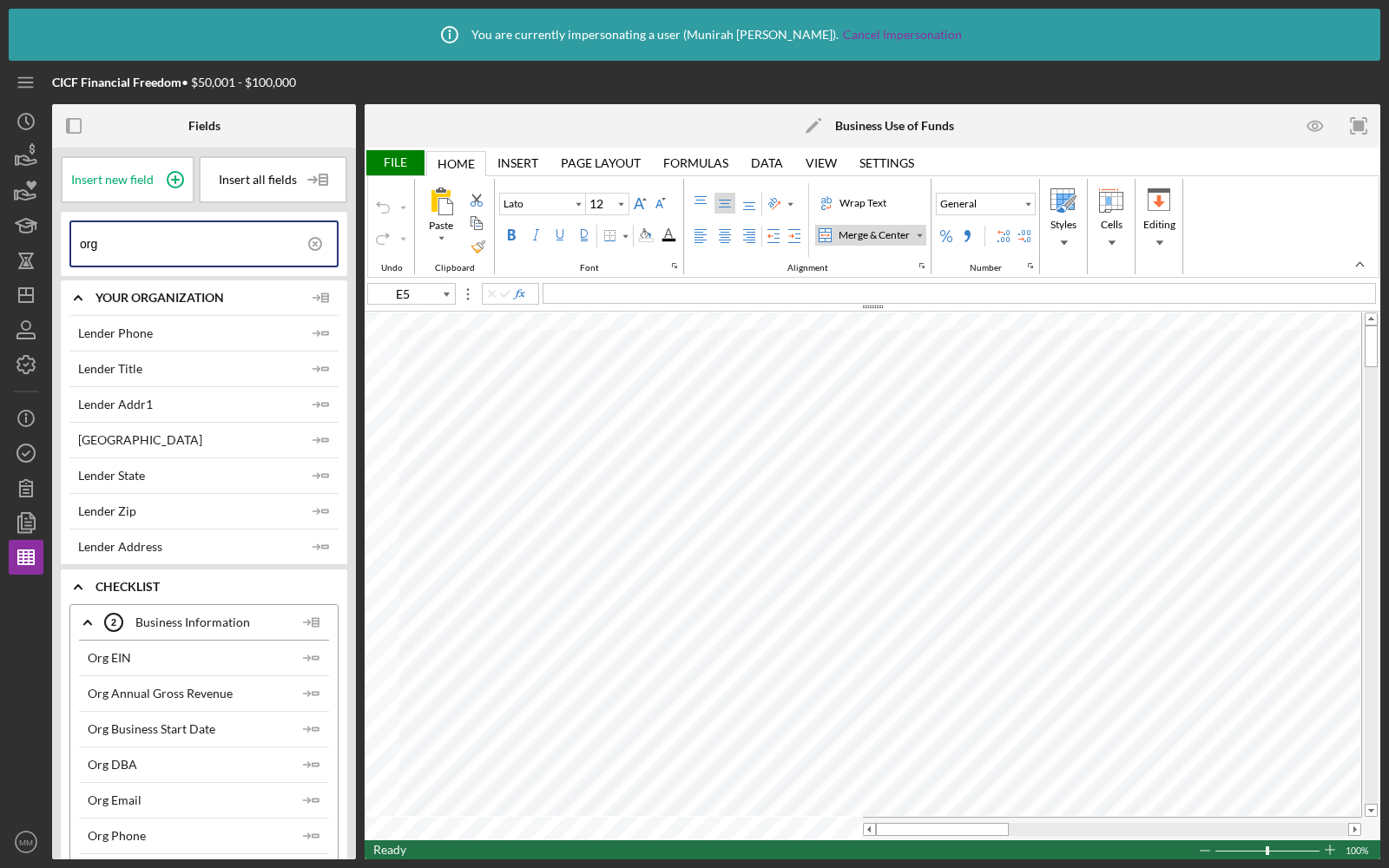
click at [143, 249] on input "org" at bounding box center [208, 244] width 257 height 43
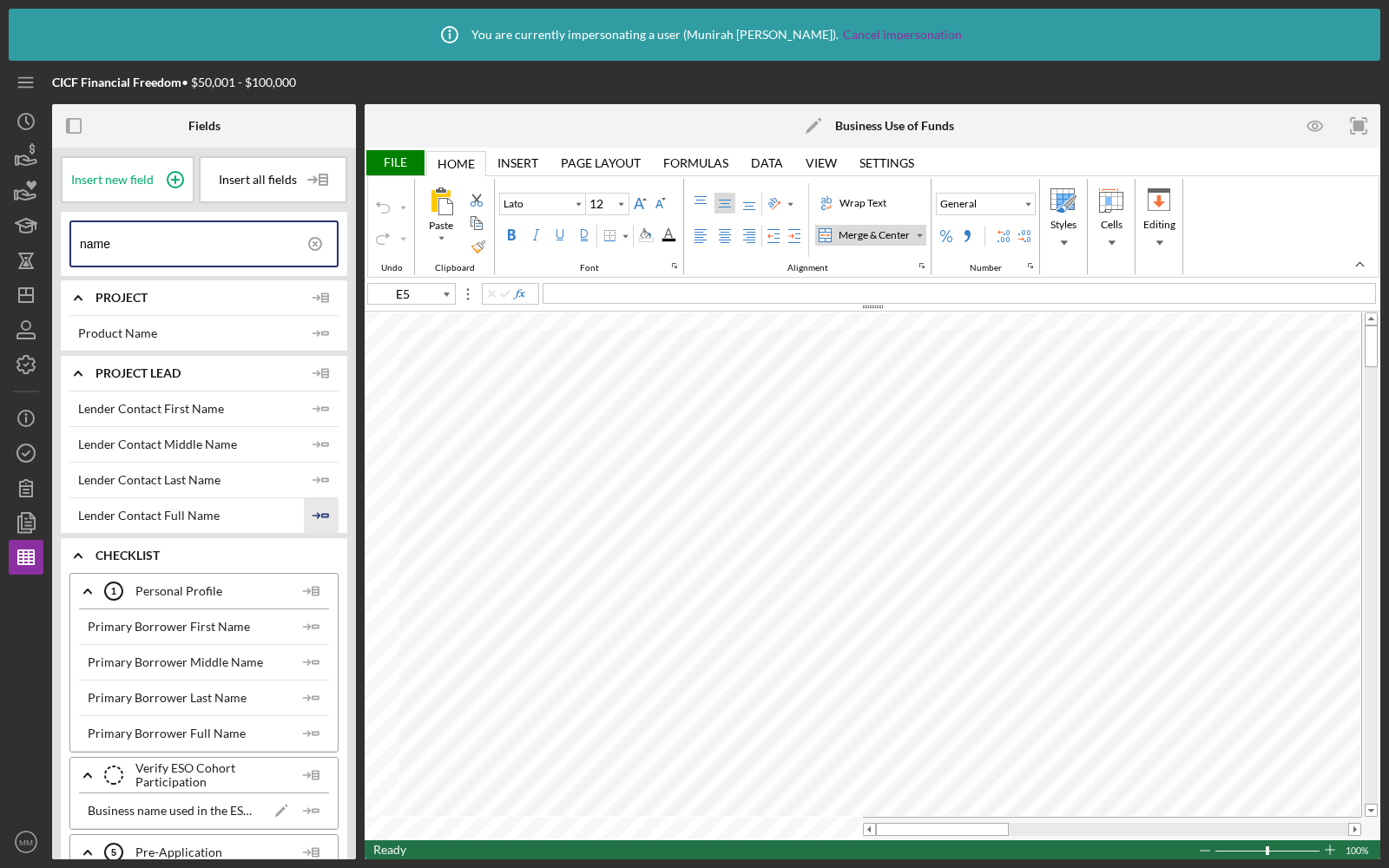
type input "name"
click at [322, 514] on polygon "button" at bounding box center [325, 515] width 6 height 3
type input "E6"
type input "Arial"
type input "10"
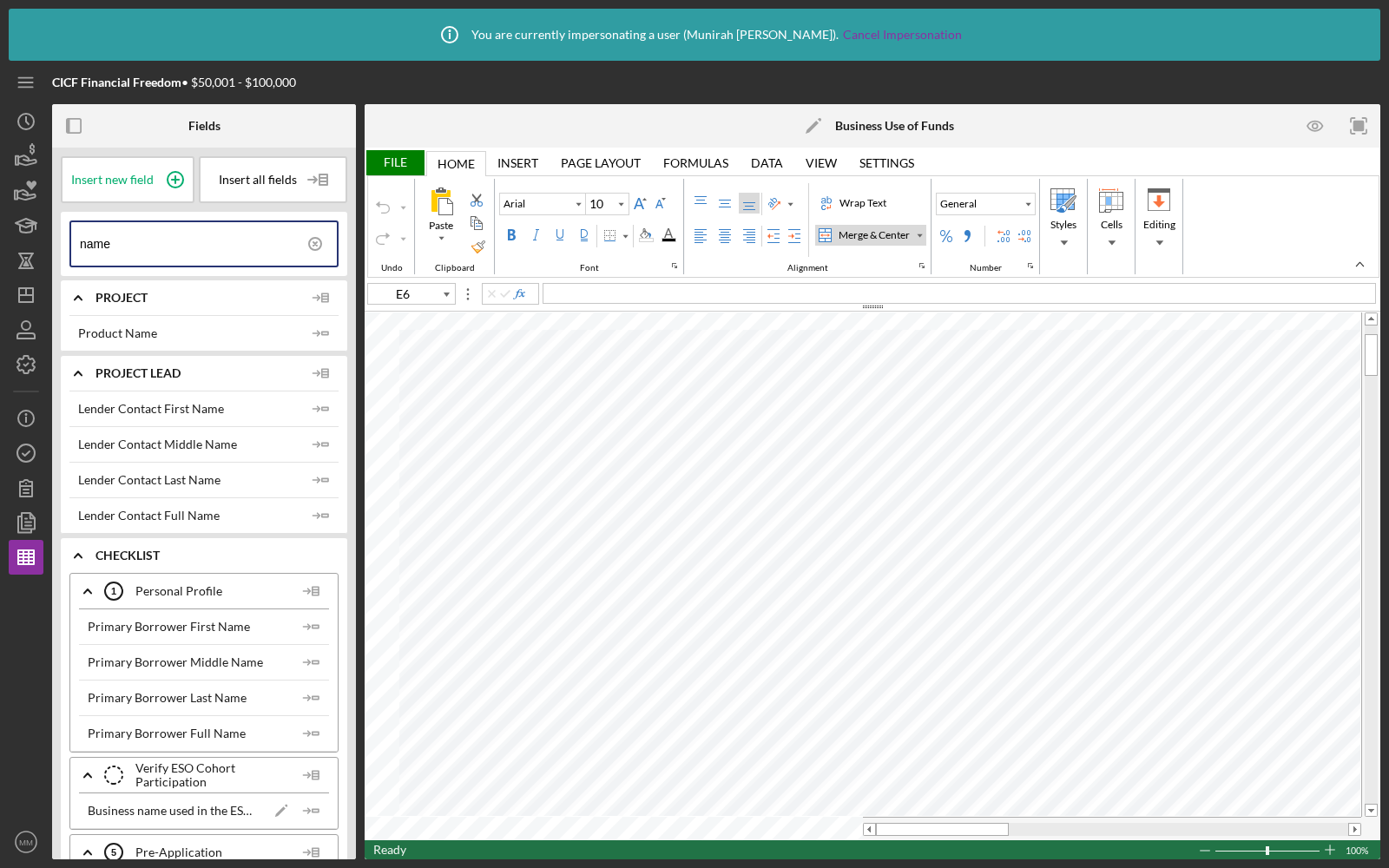
type input "Avenir"
type input "B11"
click at [162, 240] on input "name" at bounding box center [208, 244] width 257 height 43
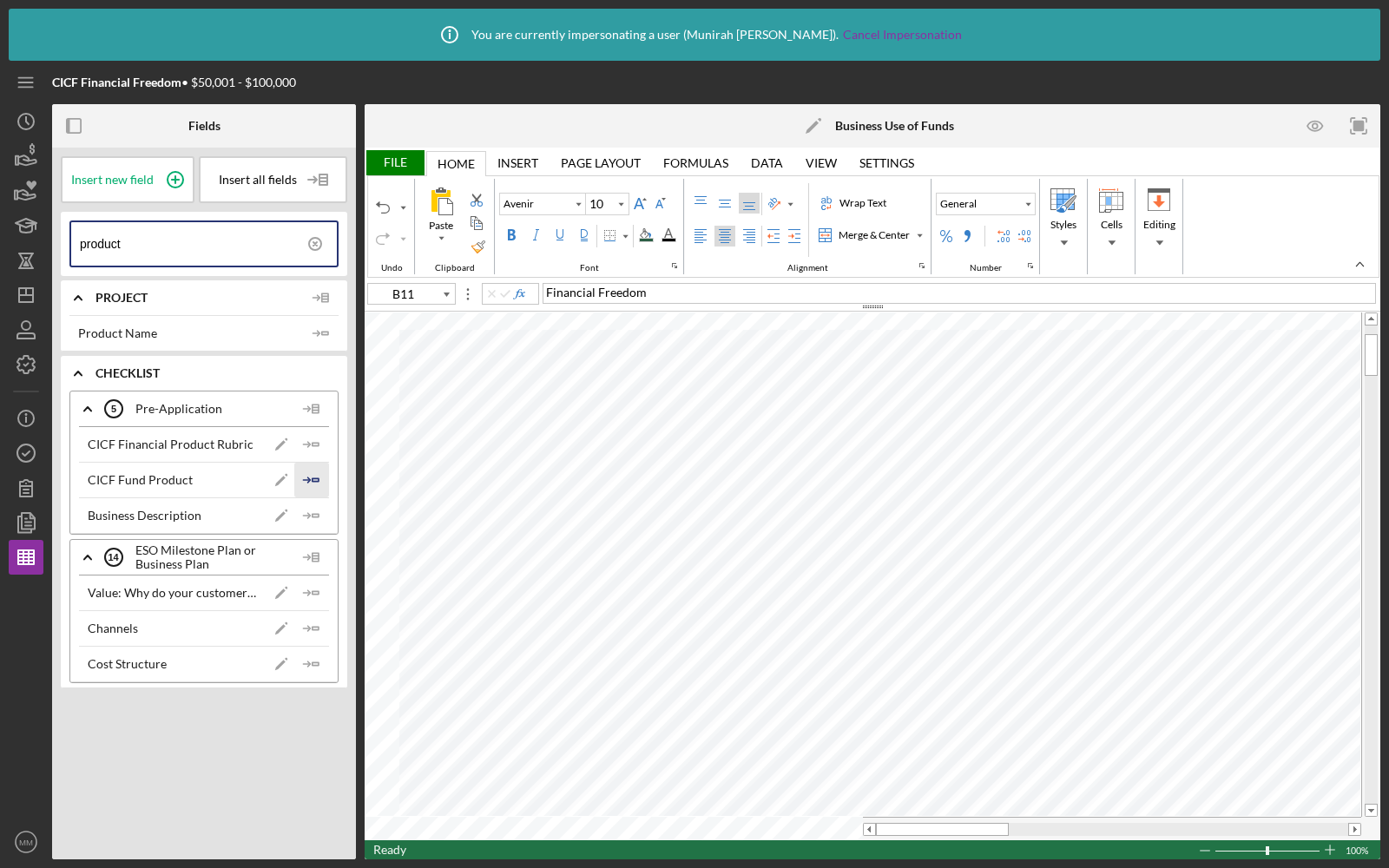
type input "product"
click at [310, 477] on polyline "button" at bounding box center [308, 480] width 6 height 6
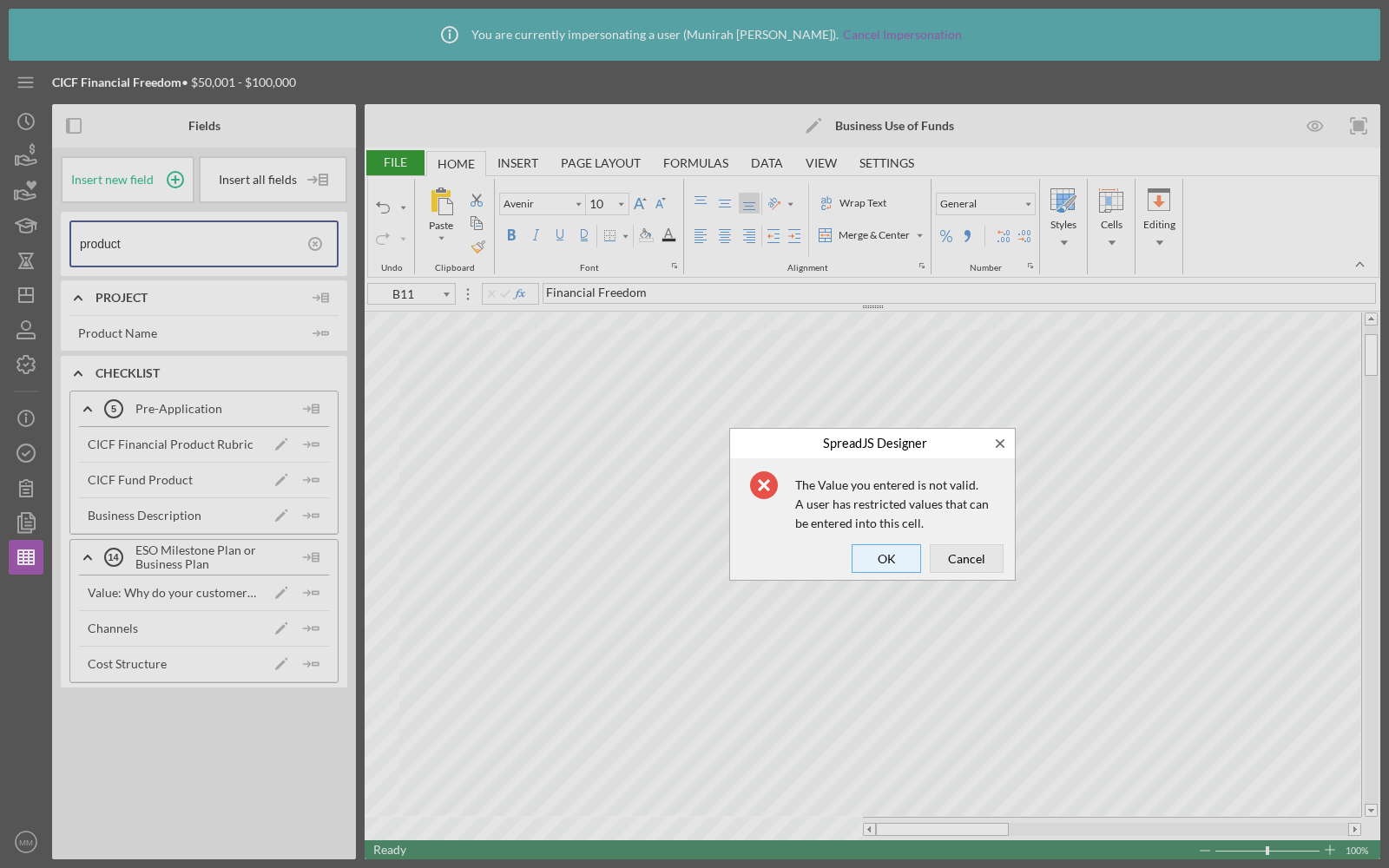
click at [887, 557] on span "OK" at bounding box center [886, 558] width 57 height 24
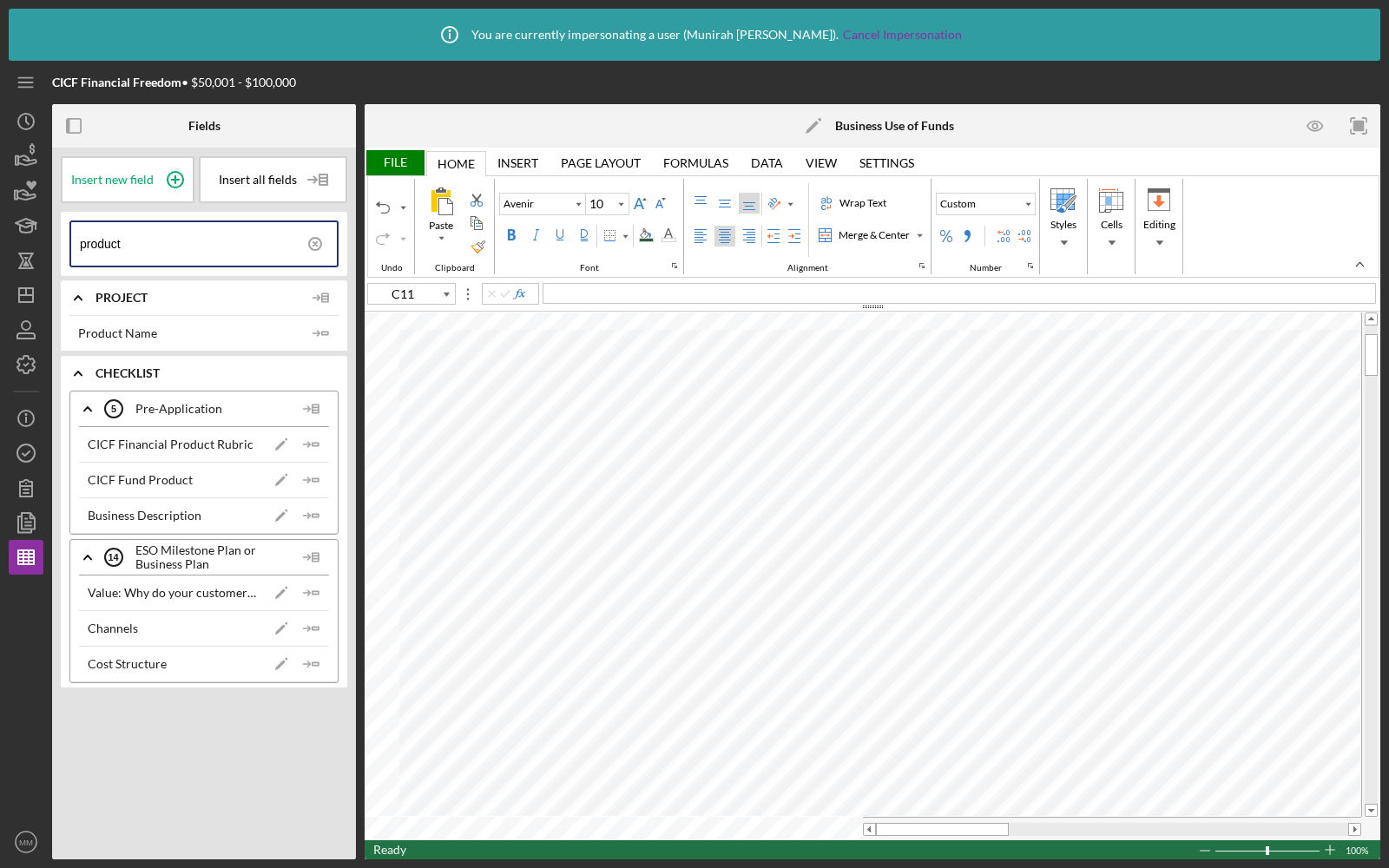
type input "C12"
click at [181, 244] on input "product" at bounding box center [208, 244] width 257 height 43
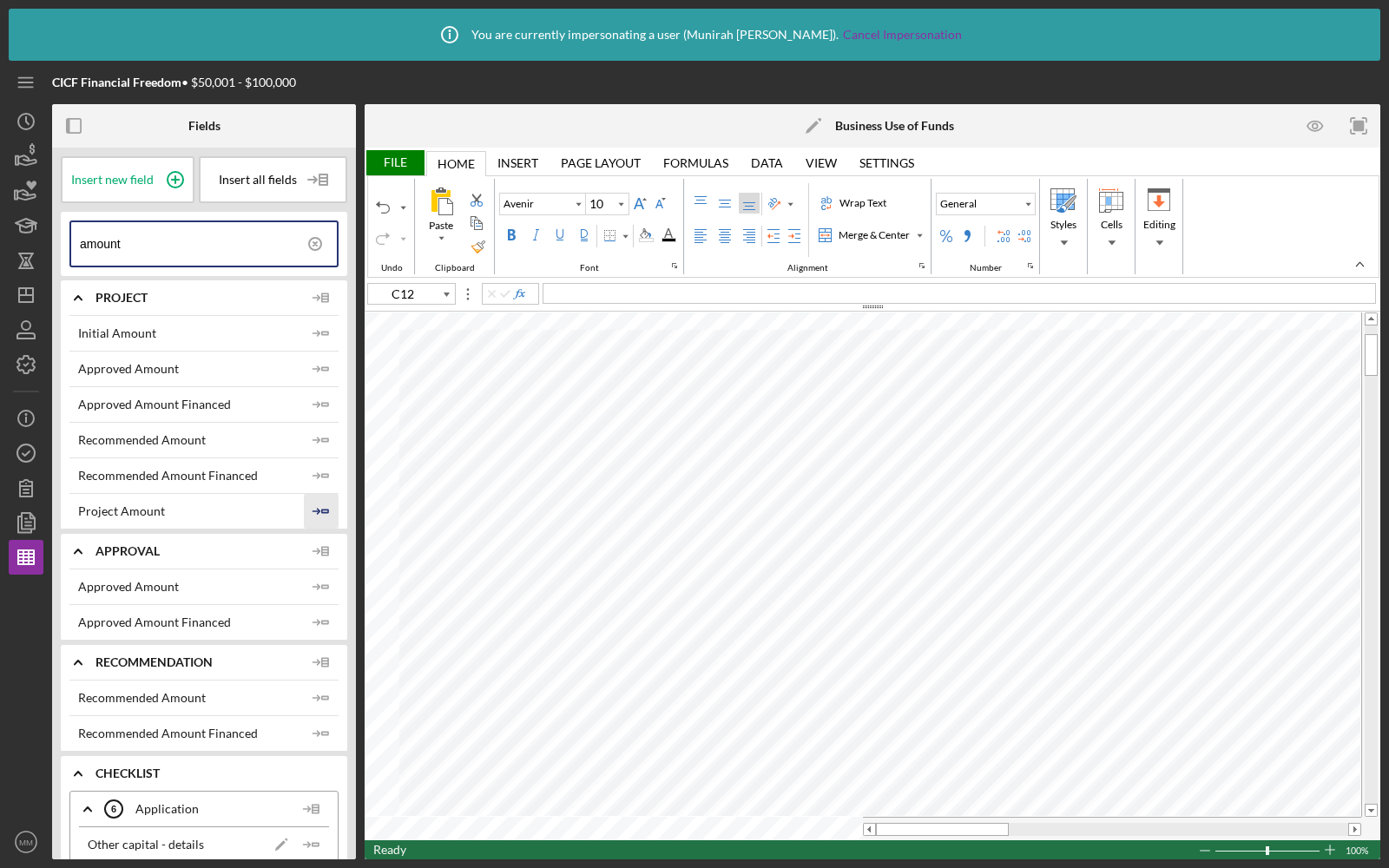
type input "amount"
click at [319, 499] on icon "Icon/Insert Field" at bounding box center [321, 511] width 35 height 35
type input "C13"
type input "Avenir"
type input "B12"
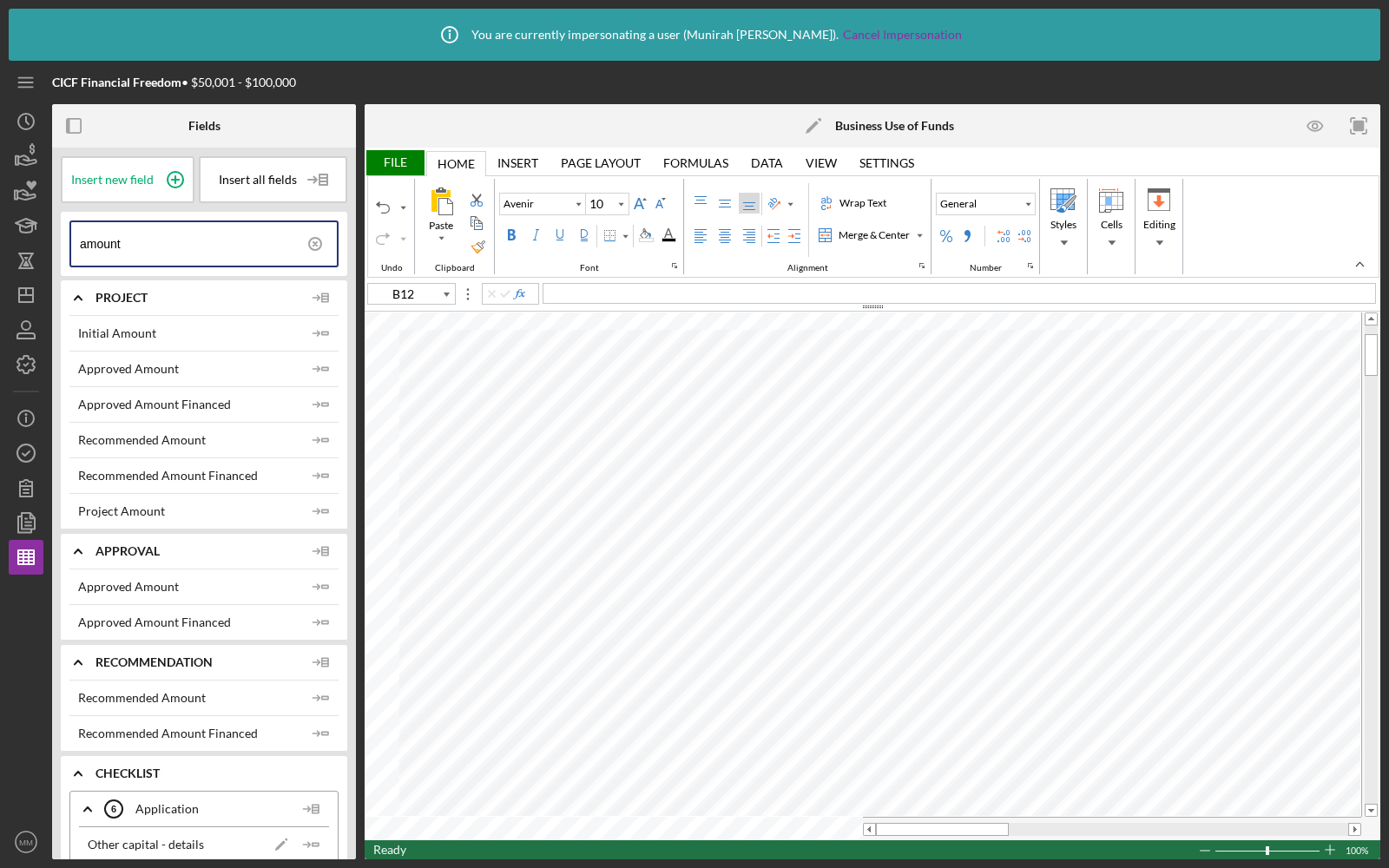
click at [311, 239] on icon at bounding box center [315, 244] width 43 height 43
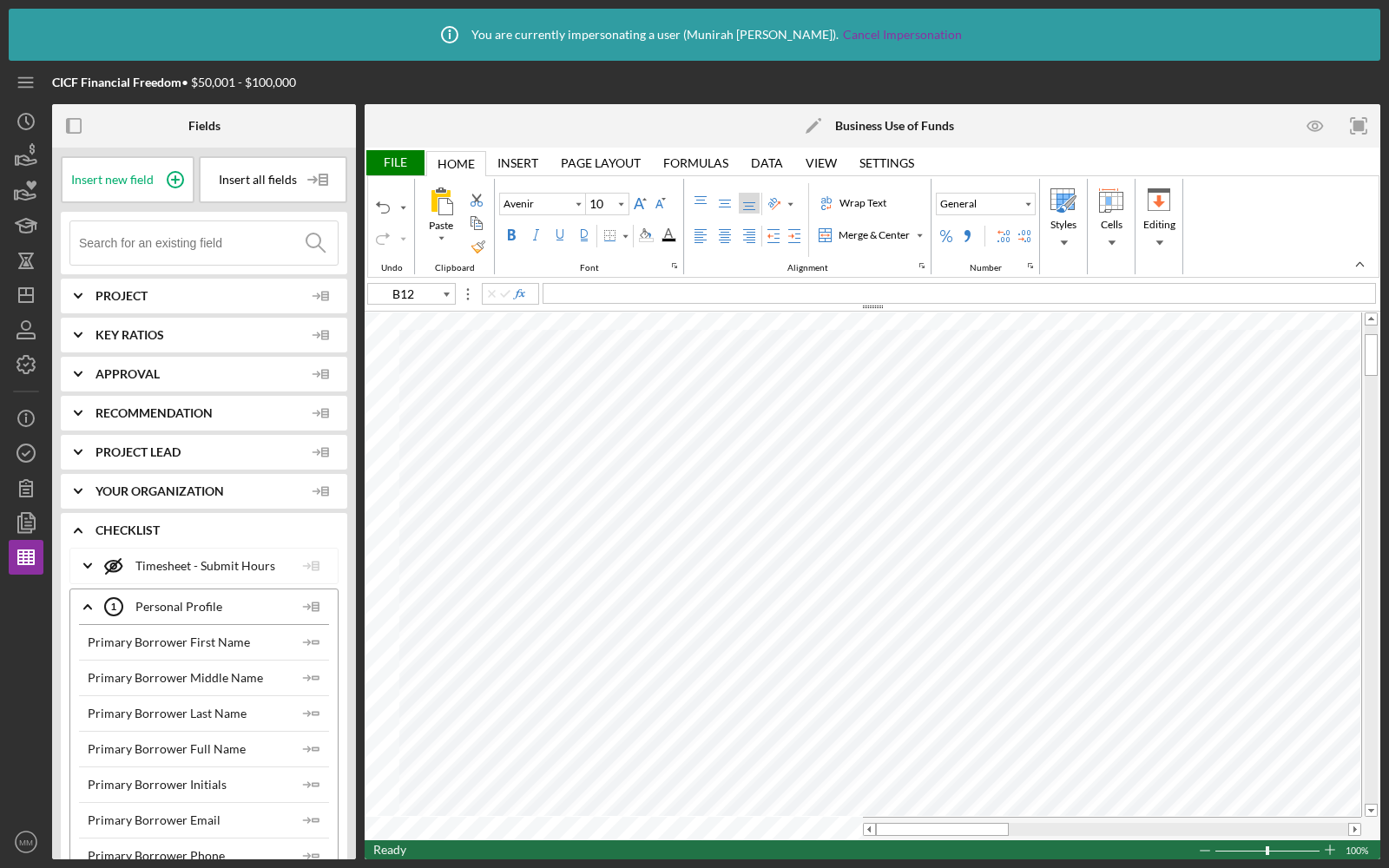
click at [210, 253] on input at bounding box center [208, 243] width 259 height 43
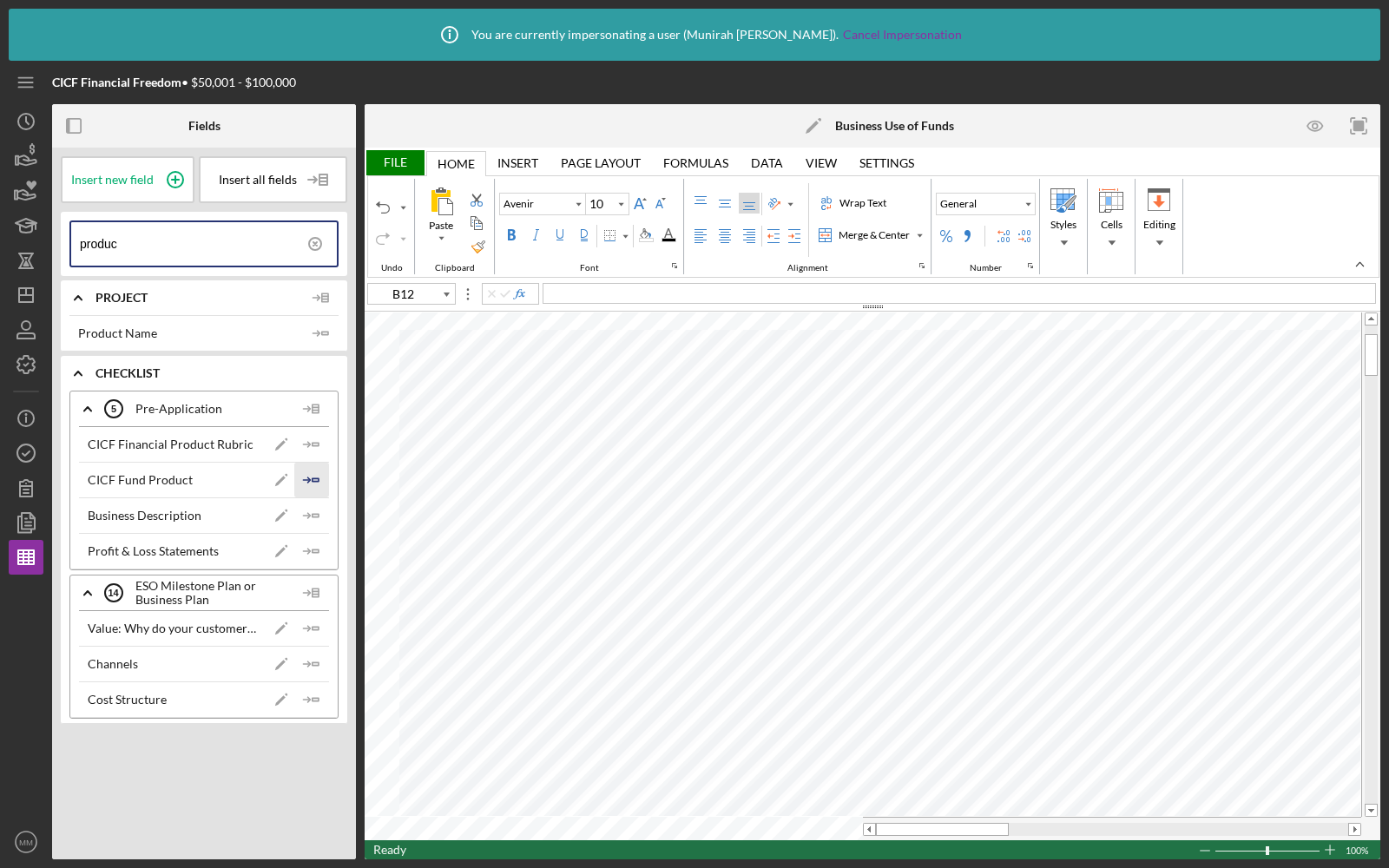
type input "produc"
click at [309, 477] on polyline "button" at bounding box center [308, 480] width 6 height 6
type input "B13"
type input "10"
type input "B11"
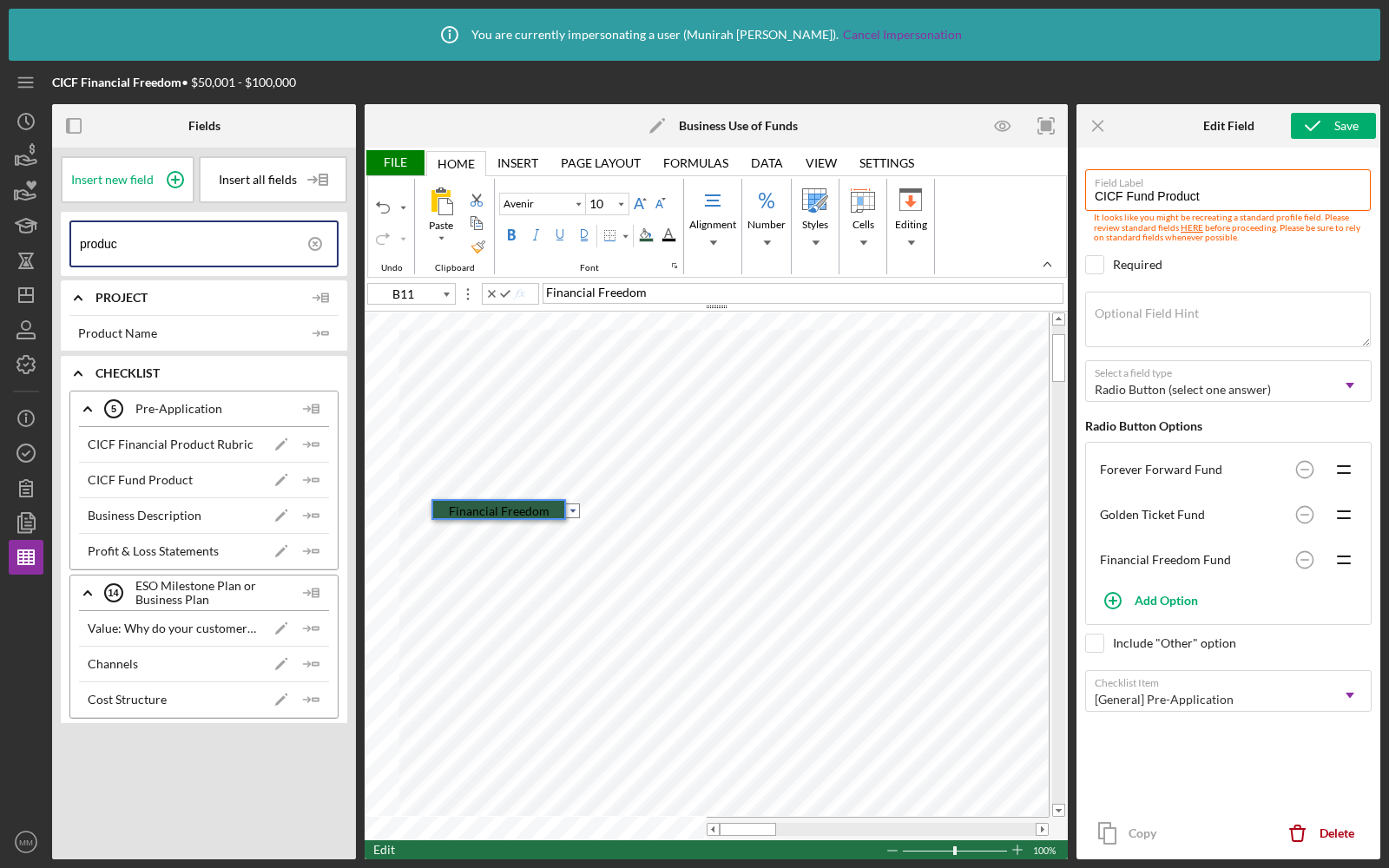
click at [605, 295] on span "Financial Freedom" at bounding box center [595, 292] width 100 height 15
type input "12"
type input "E10"
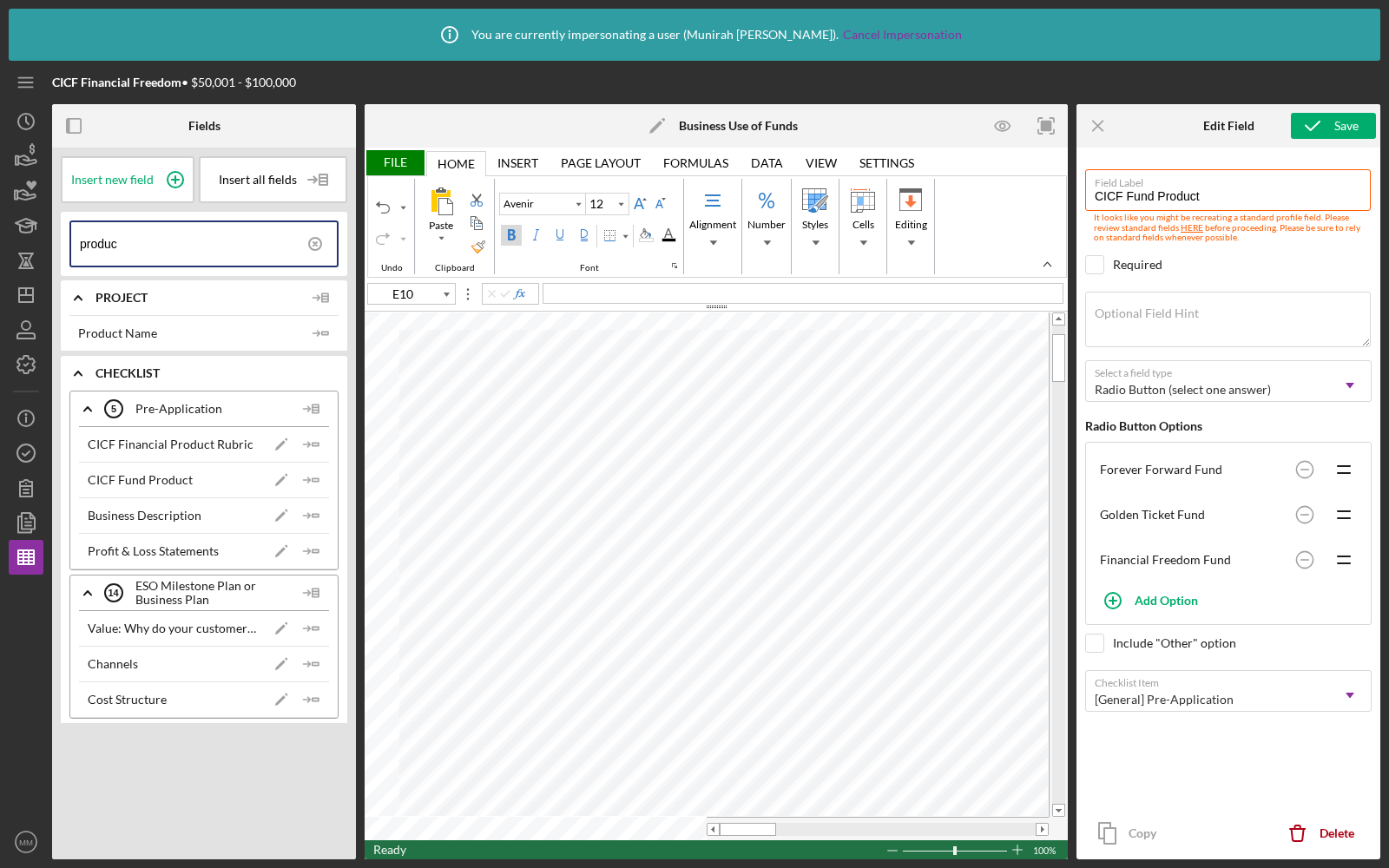
type input "10"
type input "D12"
click at [1101, 131] on icon "Icon/Menu Close" at bounding box center [1098, 127] width 39 height 39
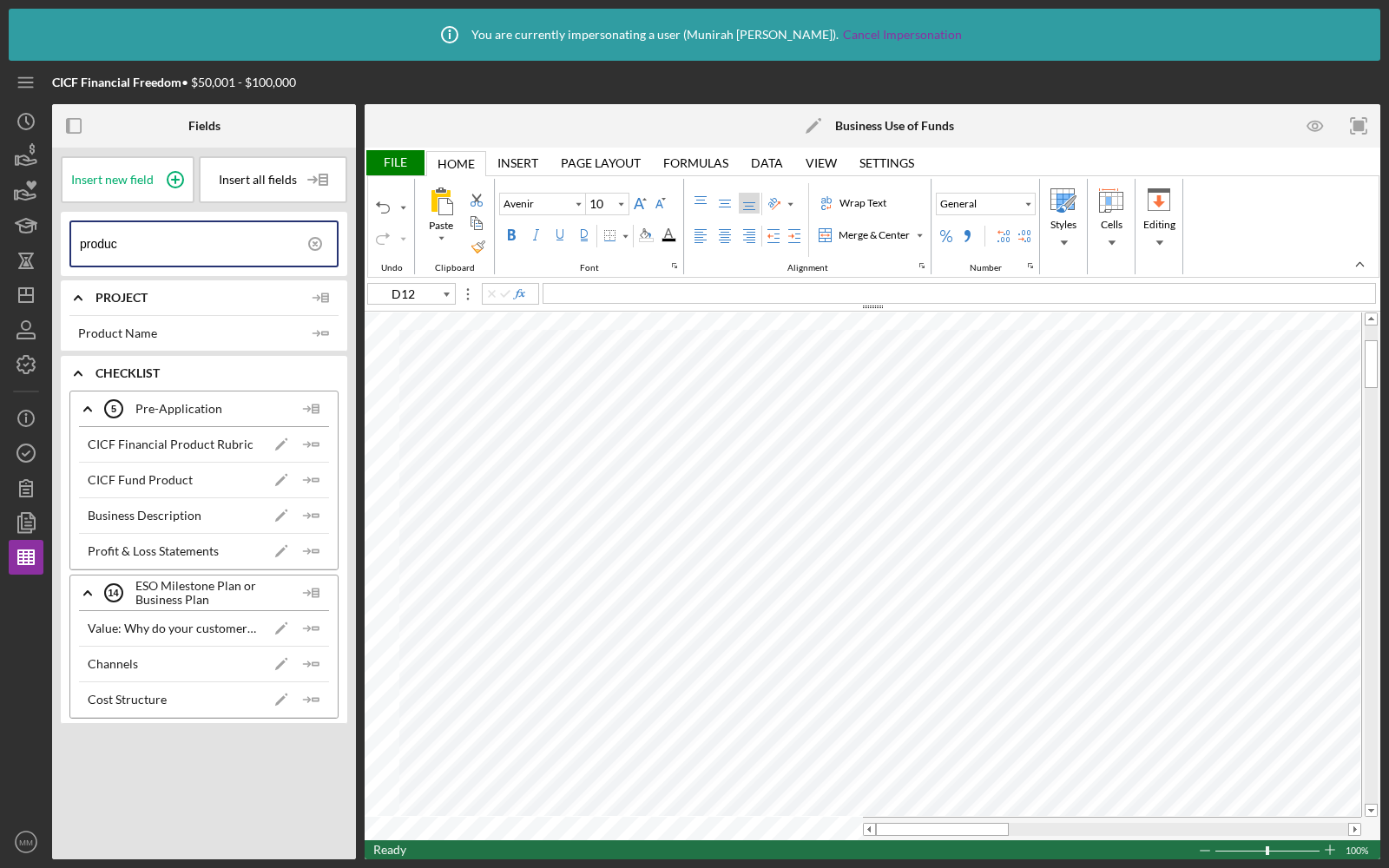
type input "Arial"
type input "B14"
click at [322, 246] on icon at bounding box center [315, 244] width 43 height 43
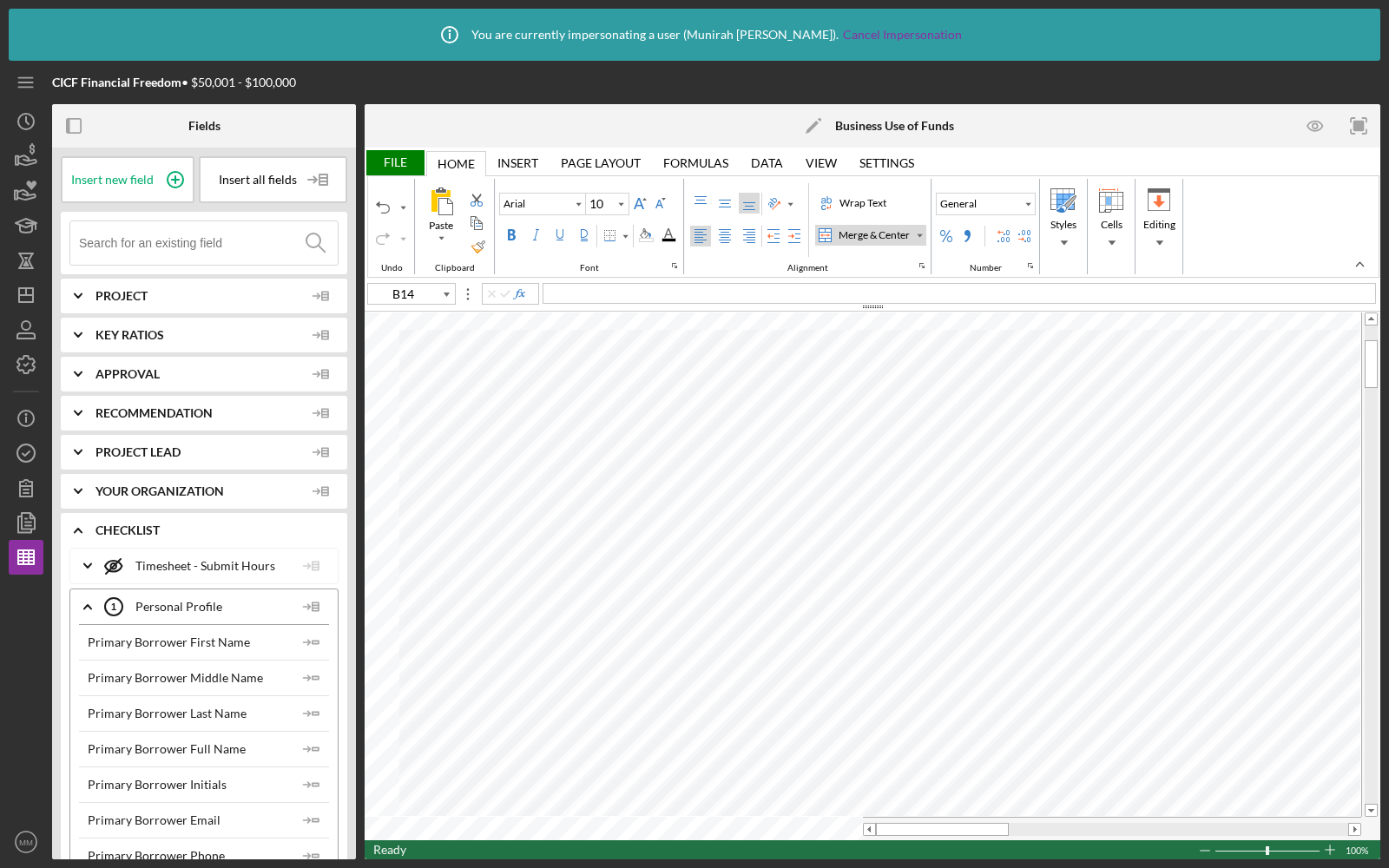
click at [407, 161] on div "File" at bounding box center [395, 162] width 60 height 25
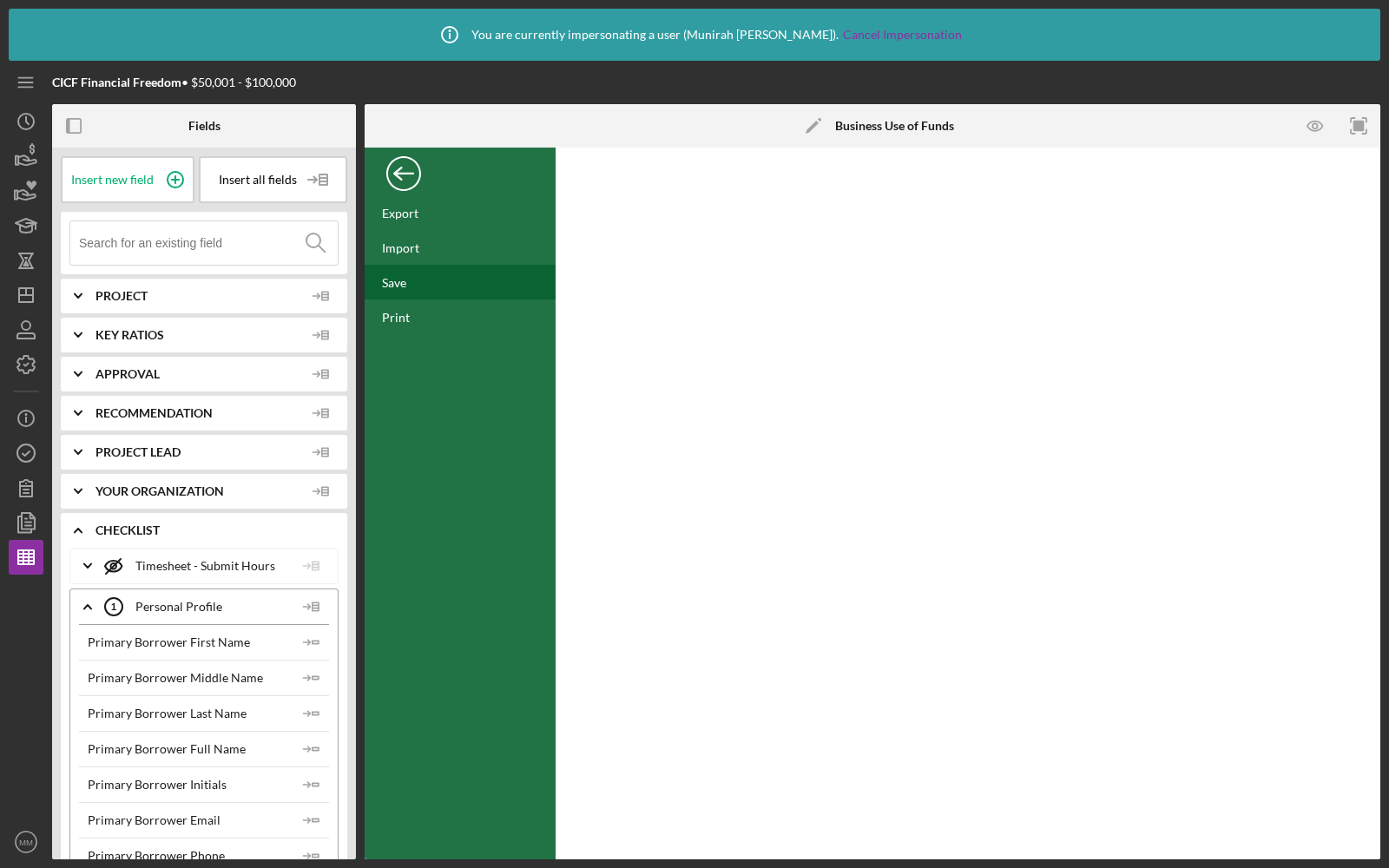
click at [414, 291] on div "Save" at bounding box center [460, 281] width 191 height 35
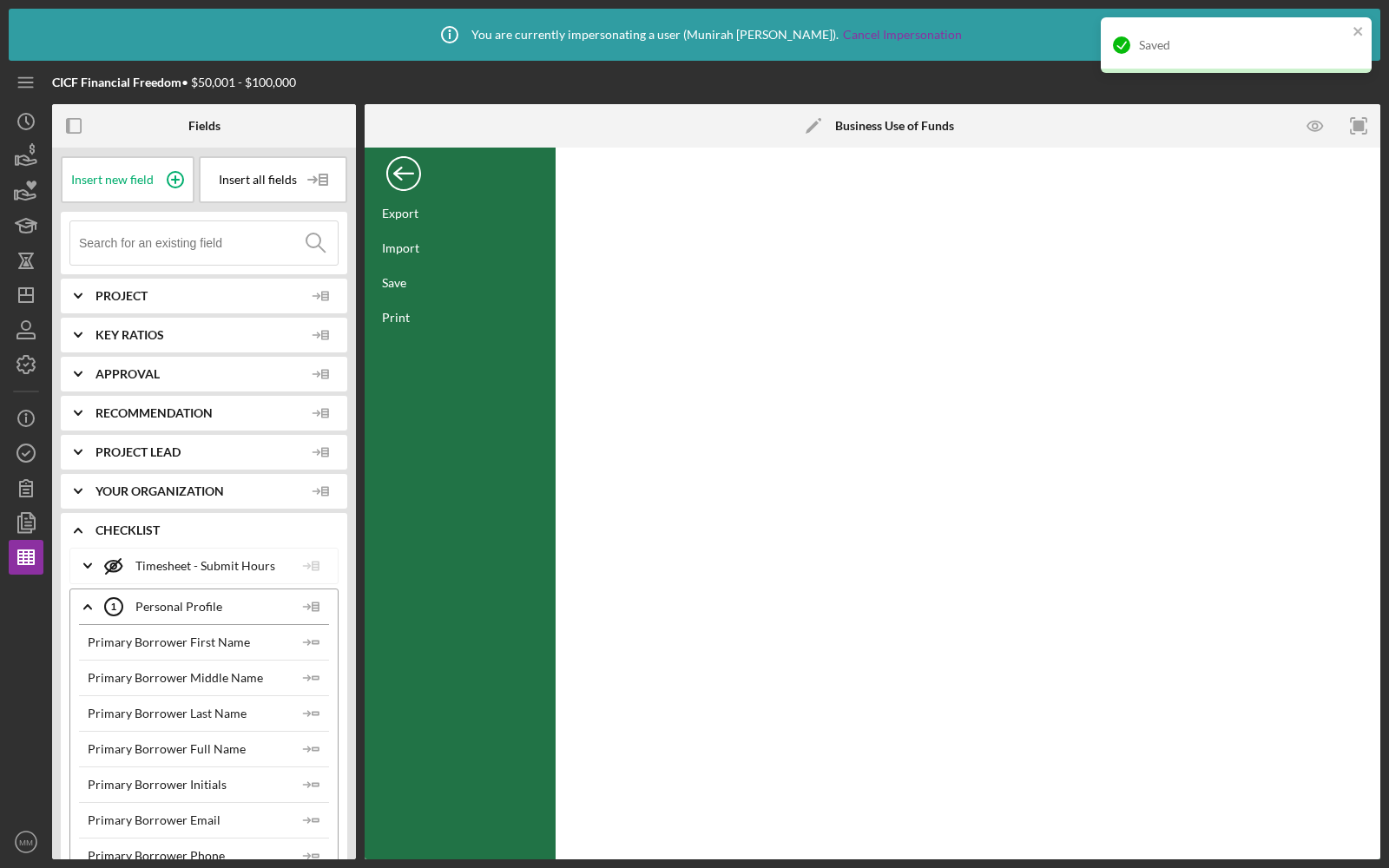
click at [404, 179] on div "Back" at bounding box center [403, 169] width 35 height 35
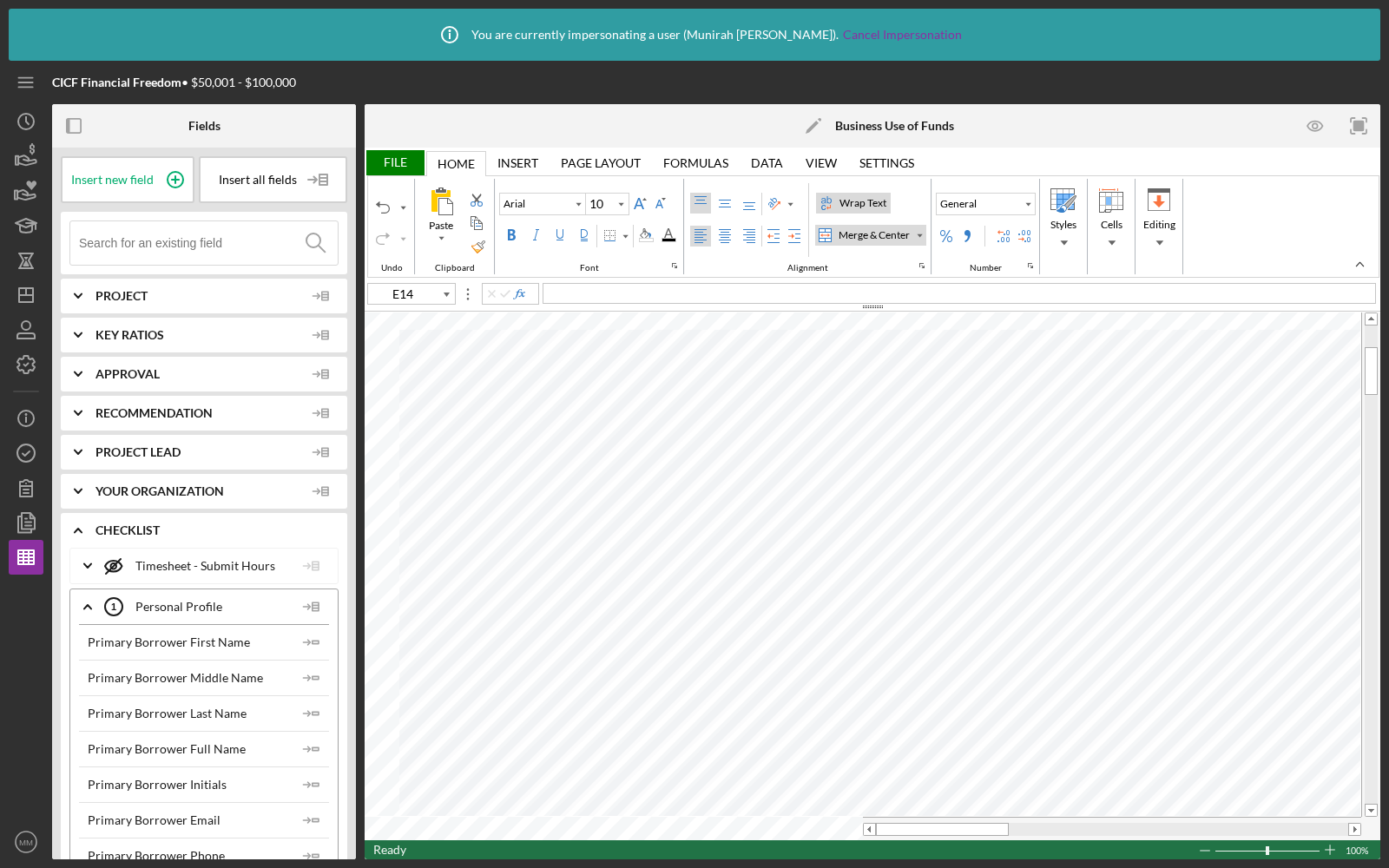
click at [915, 231] on div "Merge & Center" at bounding box center [919, 234] width 8 height 8
click at [855, 334] on div "Unmerge Cells" at bounding box center [868, 346] width 111 height 26
click at [915, 235] on div "Merge & Center" at bounding box center [919, 234] width 8 height 8
click at [864, 277] on div "Merge Across" at bounding box center [868, 290] width 111 height 26
click at [915, 231] on div "Merge & Center" at bounding box center [919, 234] width 8 height 8
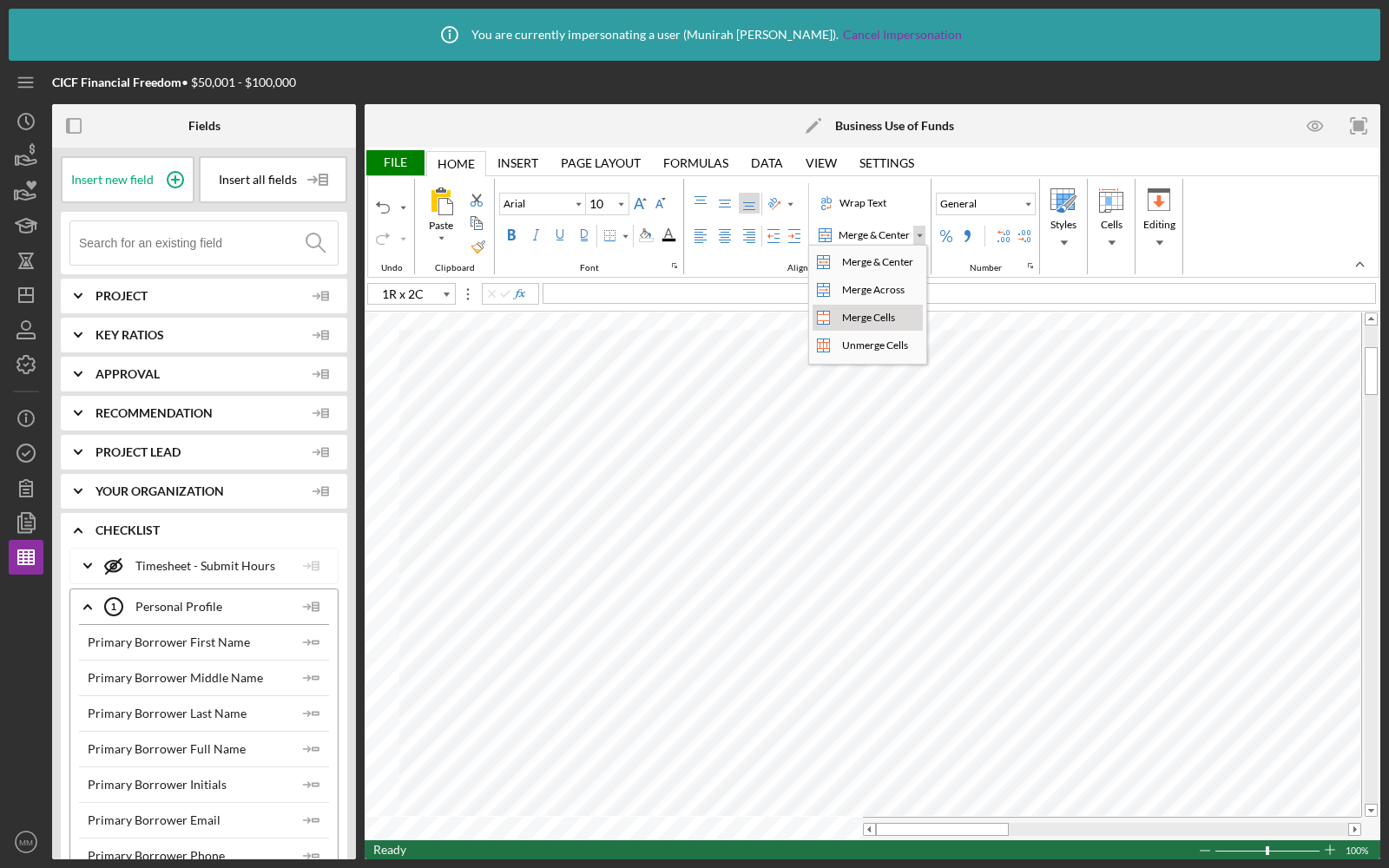
click at [867, 311] on div "Merge Cells" at bounding box center [869, 318] width 60 height 16
click at [915, 232] on div "Merge & Center" at bounding box center [919, 234] width 8 height 8
click at [870, 317] on div "Merge Cells" at bounding box center [869, 318] width 60 height 16
click at [485, 244] on label "Format Painter" at bounding box center [478, 247] width 21 height 21
click at [477, 249] on div "Format Painter" at bounding box center [478, 247] width 14 height 14
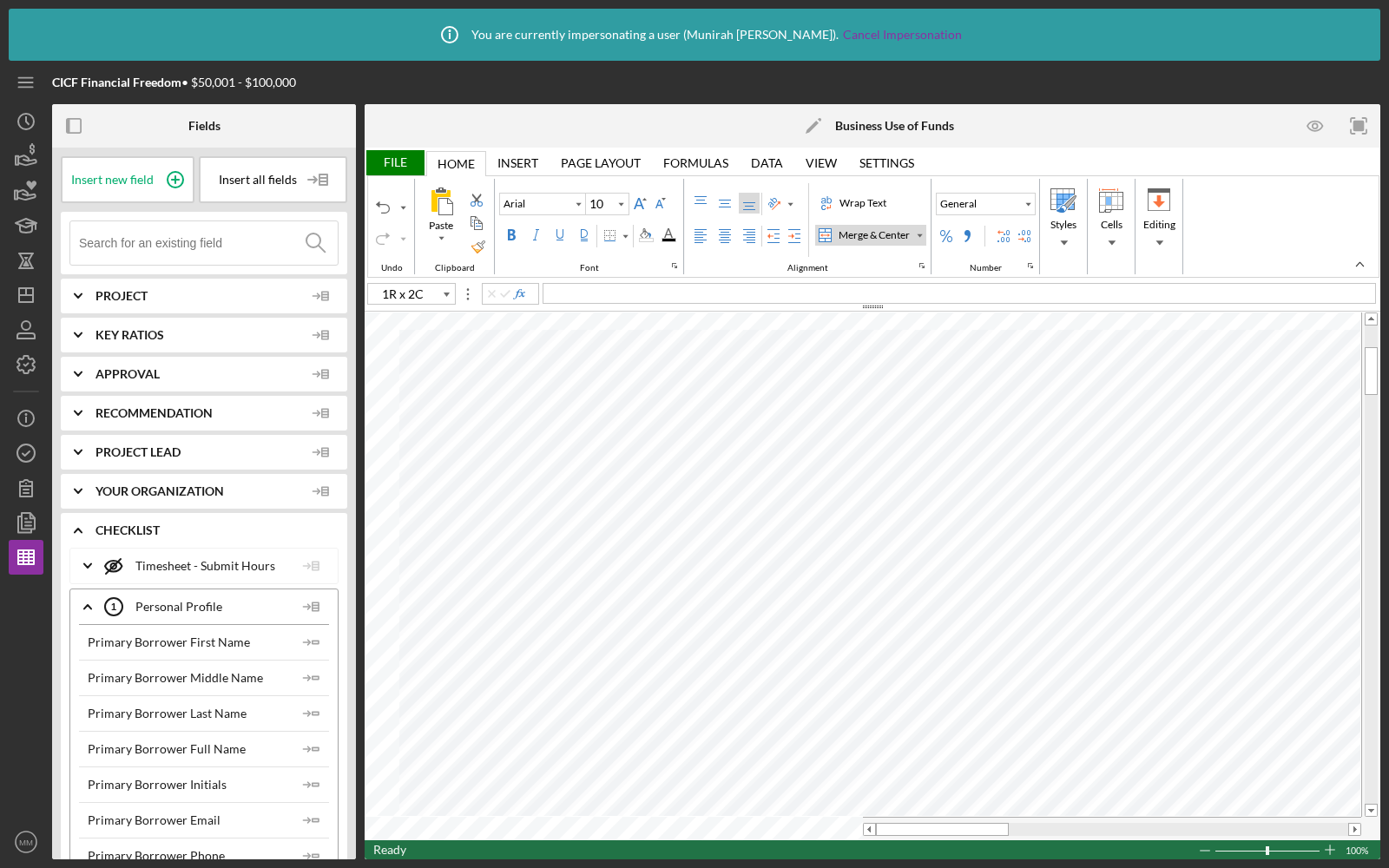
type input "E14"
click at [176, 234] on input at bounding box center [208, 243] width 259 height 43
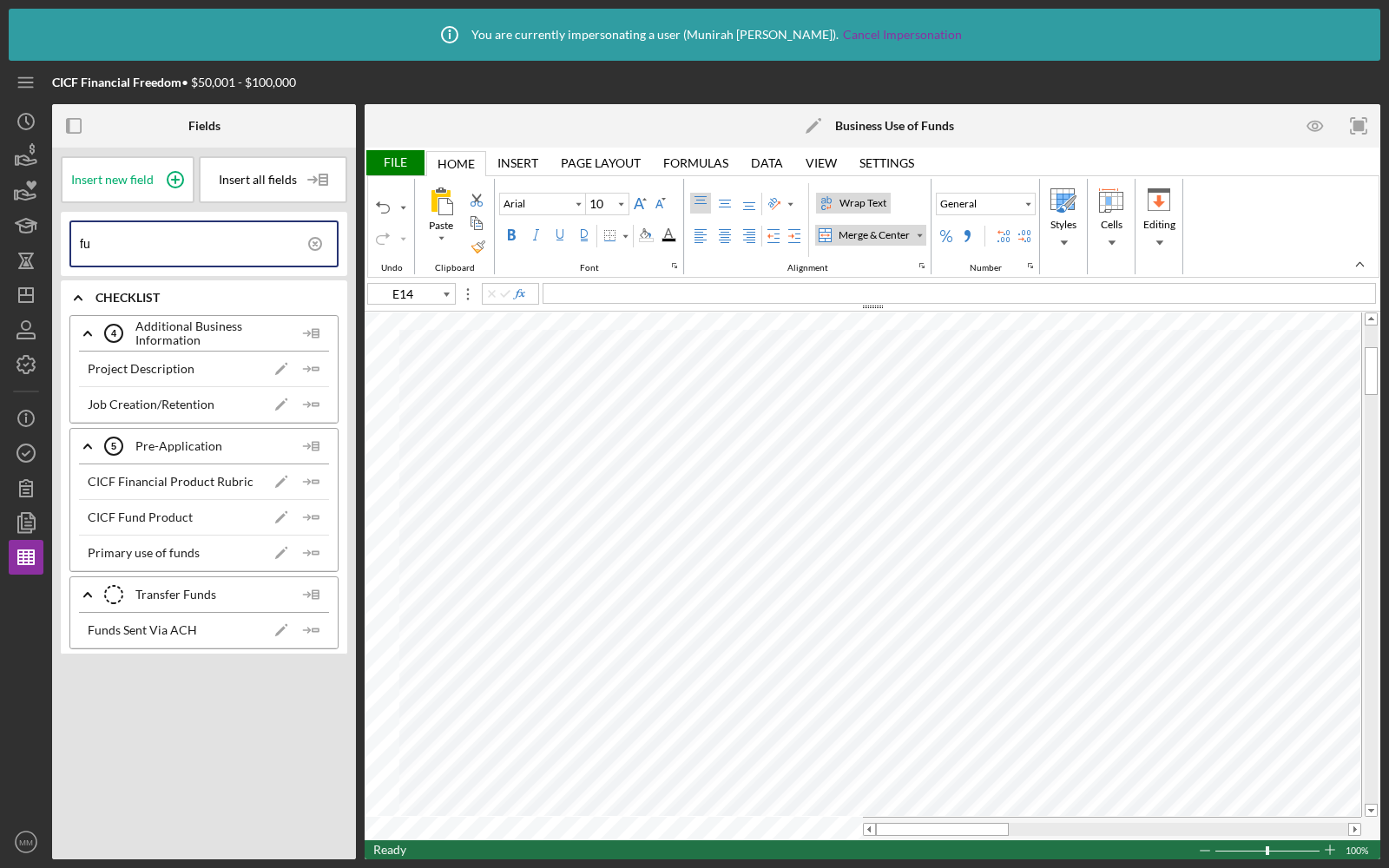
type input "f"
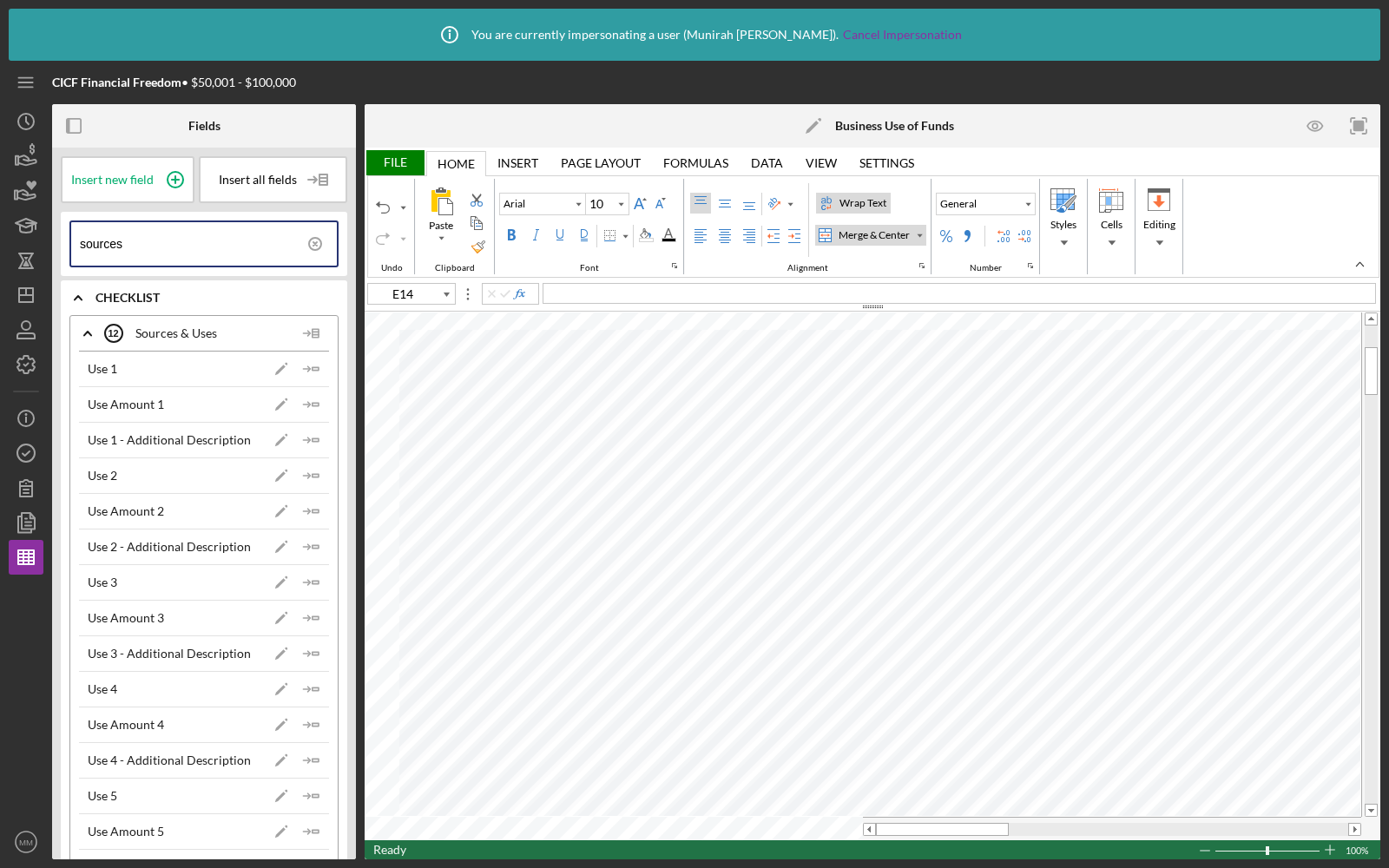
type input "sources"
click at [312, 367] on polygon "button" at bounding box center [315, 368] width 6 height 3
click at [306, 402] on polyline "button" at bounding box center [308, 405] width 6 height 6
click at [315, 438] on icon "Icon/Insert Field" at bounding box center [311, 440] width 35 height 35
click at [299, 471] on icon "Icon/Insert Field" at bounding box center [311, 475] width 35 height 35
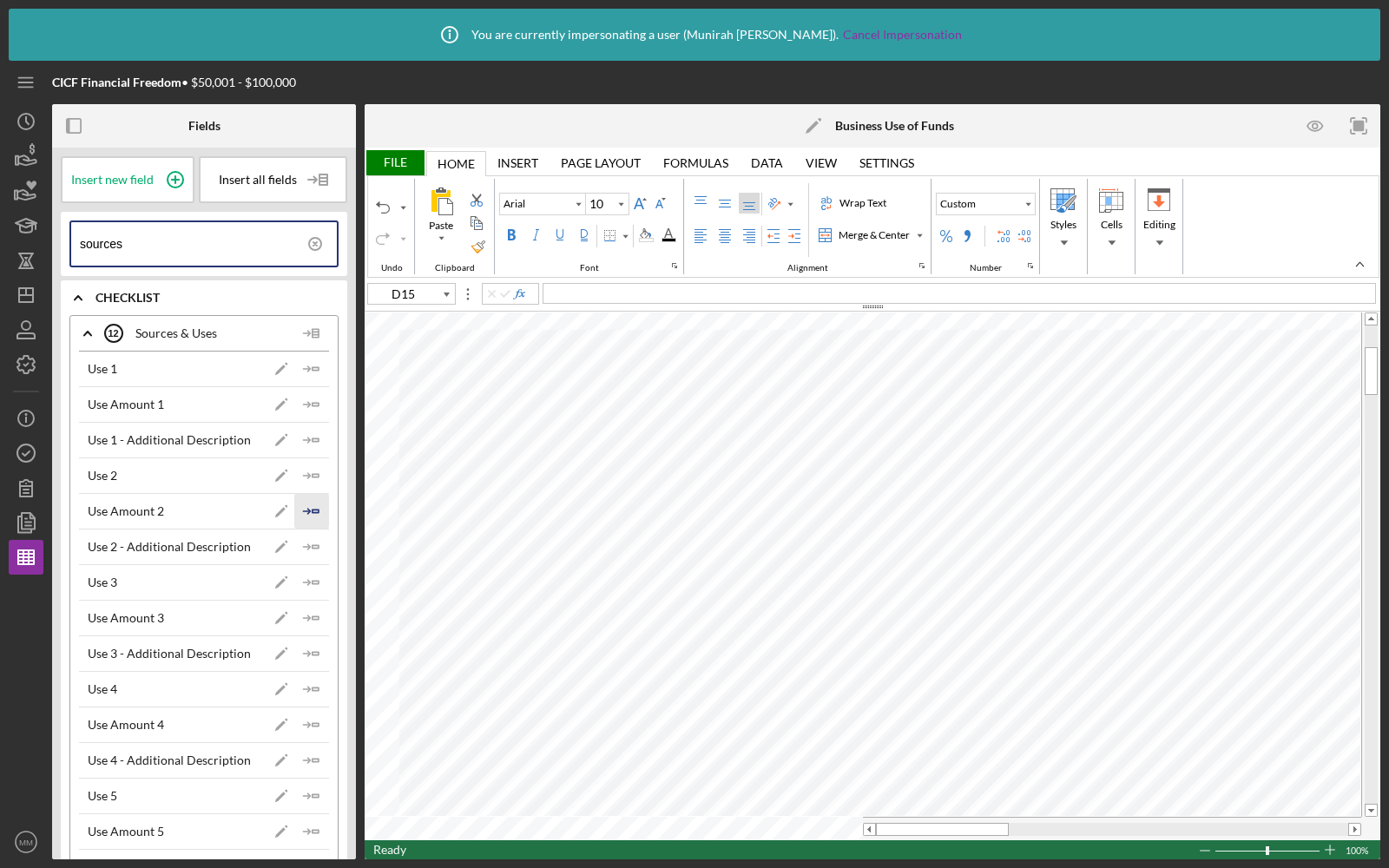
click at [306, 503] on icon "Icon/Insert Field" at bounding box center [311, 511] width 35 height 35
click at [303, 546] on icon "Icon/Insert Field" at bounding box center [311, 546] width 35 height 35
click at [306, 576] on icon "Icon/Insert Field" at bounding box center [311, 582] width 35 height 35
click at [299, 605] on icon "Icon/Insert Field" at bounding box center [311, 618] width 35 height 35
click at [303, 653] on icon "Icon/Insert Field" at bounding box center [311, 653] width 35 height 35
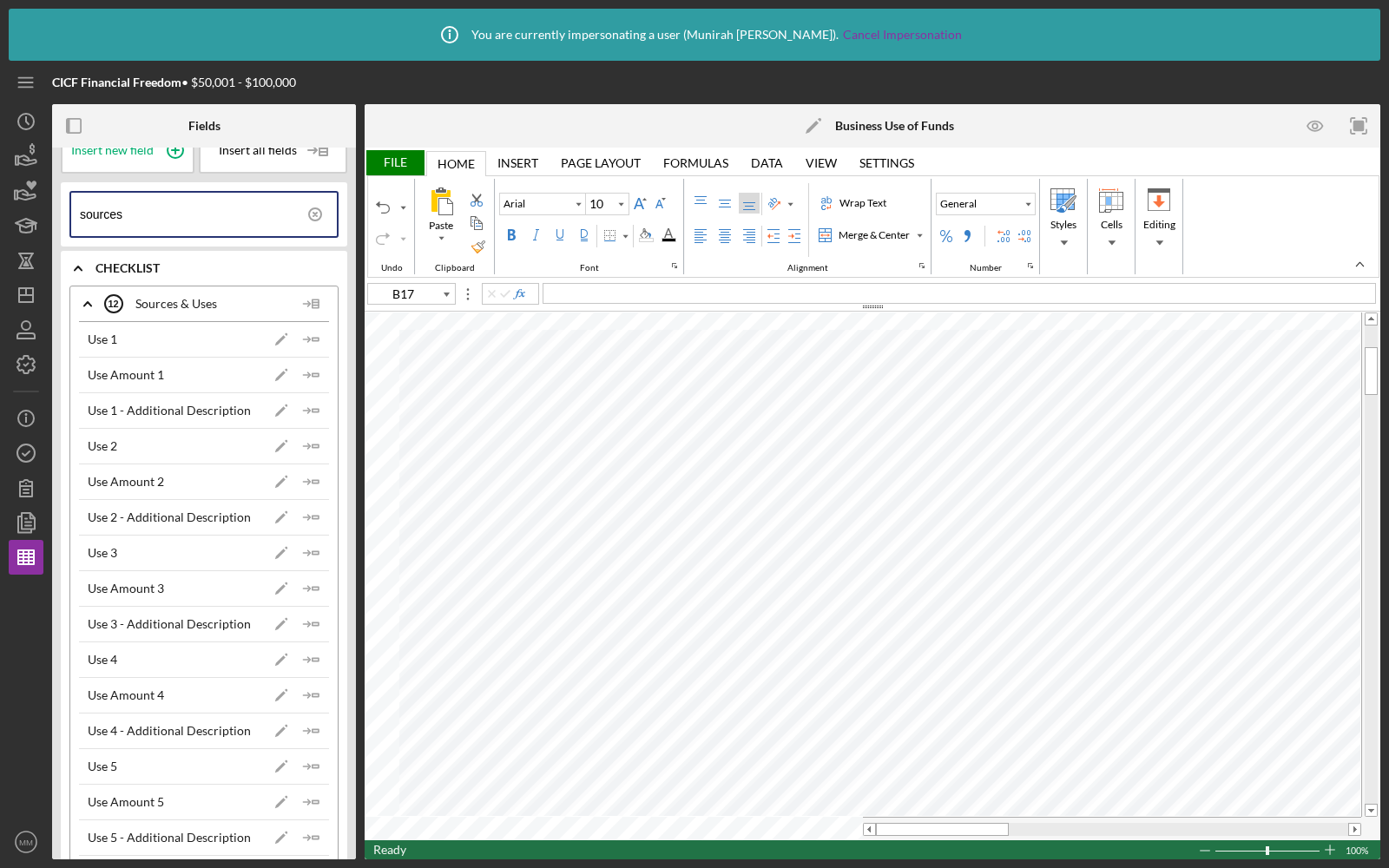
scroll to position [58, 0]
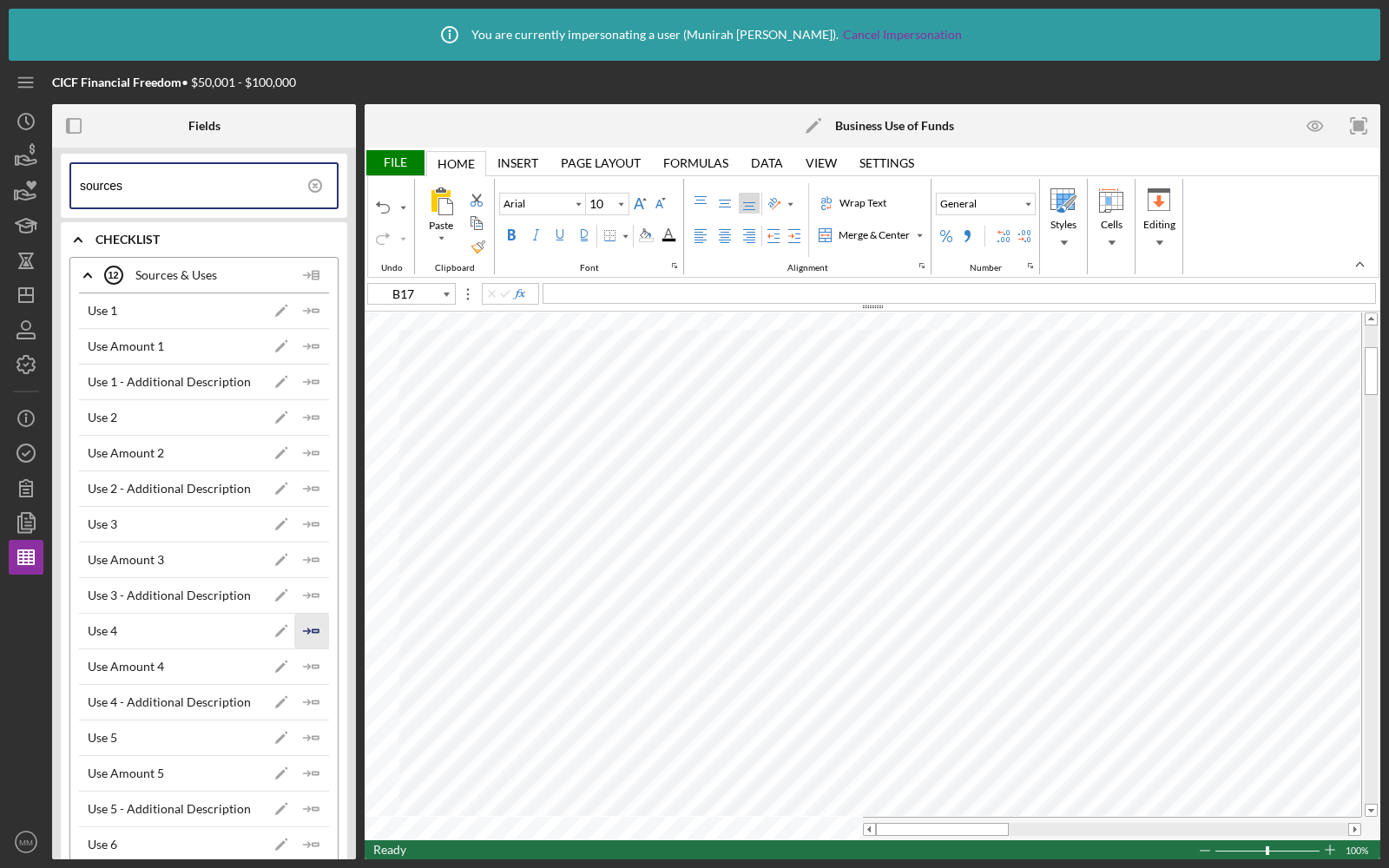
click at [311, 628] on icon "Icon/Insert Field" at bounding box center [311, 631] width 35 height 35
click at [301, 657] on icon "Icon/Insert Field" at bounding box center [311, 666] width 35 height 35
click at [312, 700] on polygon "button" at bounding box center [315, 701] width 6 height 3
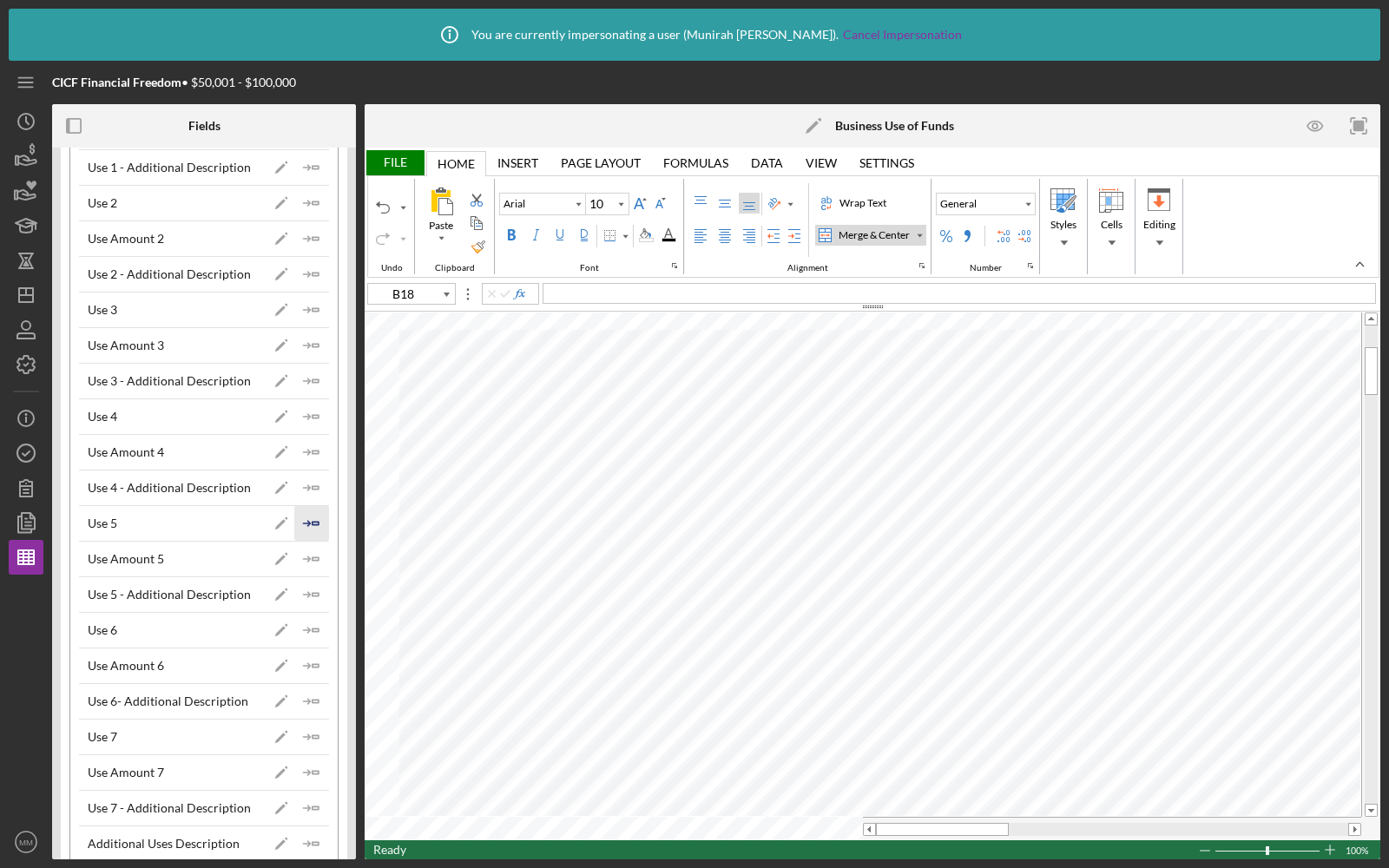
click at [312, 522] on polygon "button" at bounding box center [315, 523] width 6 height 3
click at [311, 615] on icon "Icon/Insert Field" at bounding box center [311, 630] width 35 height 35
click at [302, 724] on icon "Icon/Insert Field" at bounding box center [311, 737] width 35 height 35
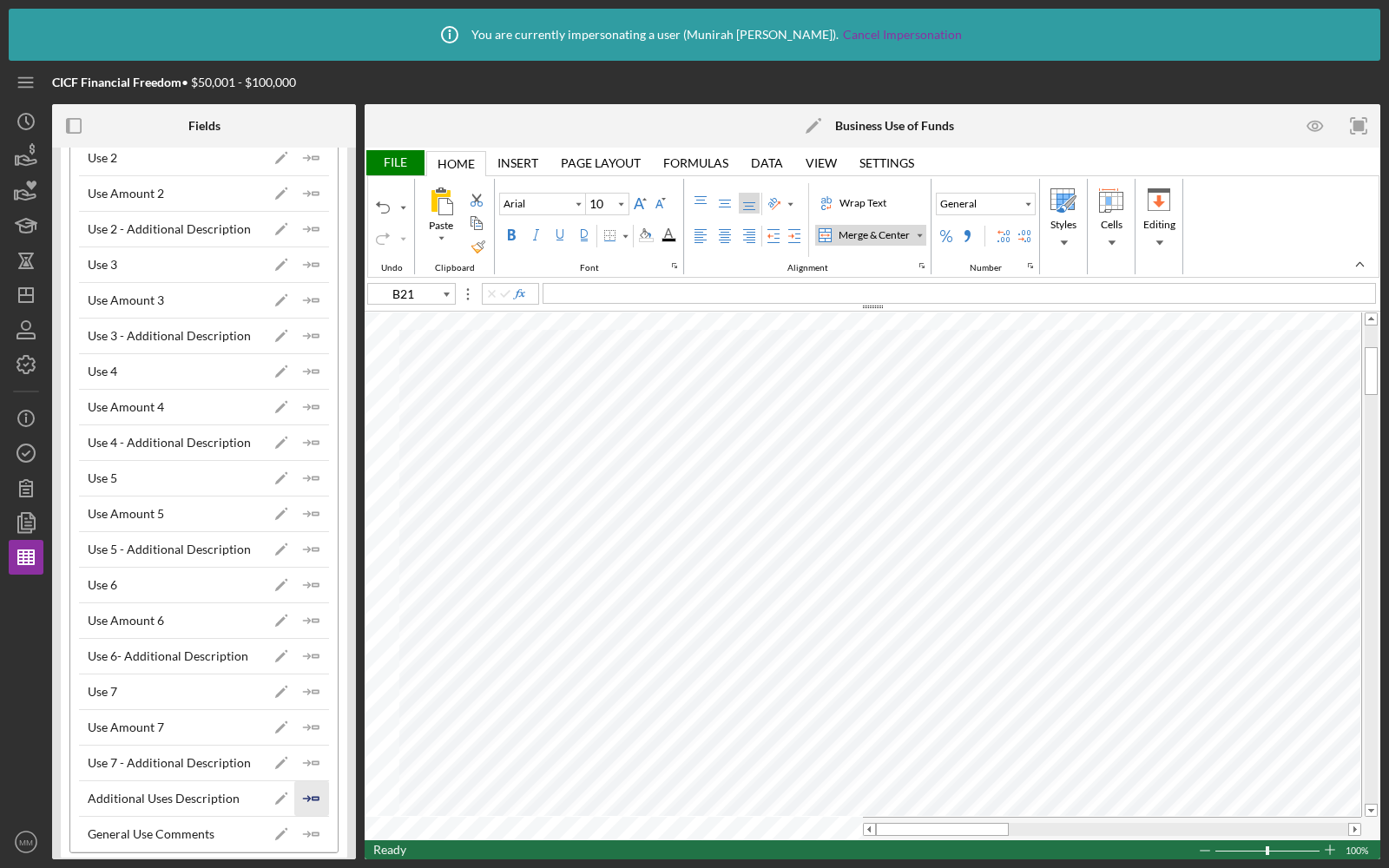
click at [305, 799] on line "button" at bounding box center [306, 799] width 6 height 0
type input "B22"
